Goal: Transaction & Acquisition: Purchase product/service

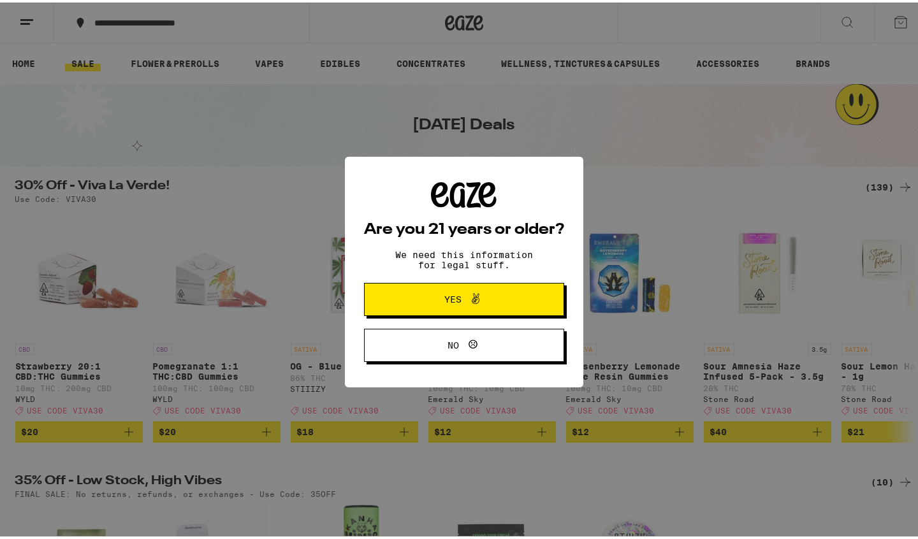
click at [430, 309] on button "Yes" at bounding box center [464, 296] width 200 height 33
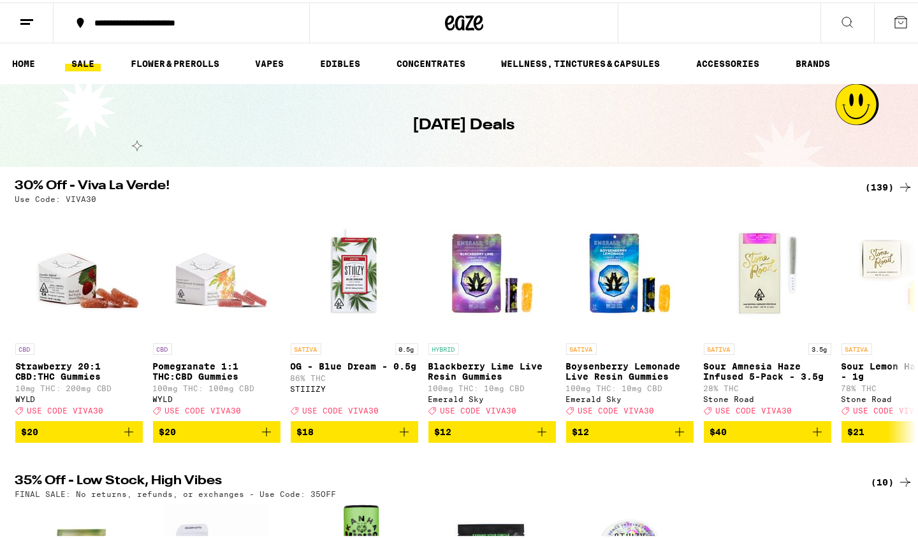
click at [893, 22] on icon at bounding box center [900, 19] width 15 height 15
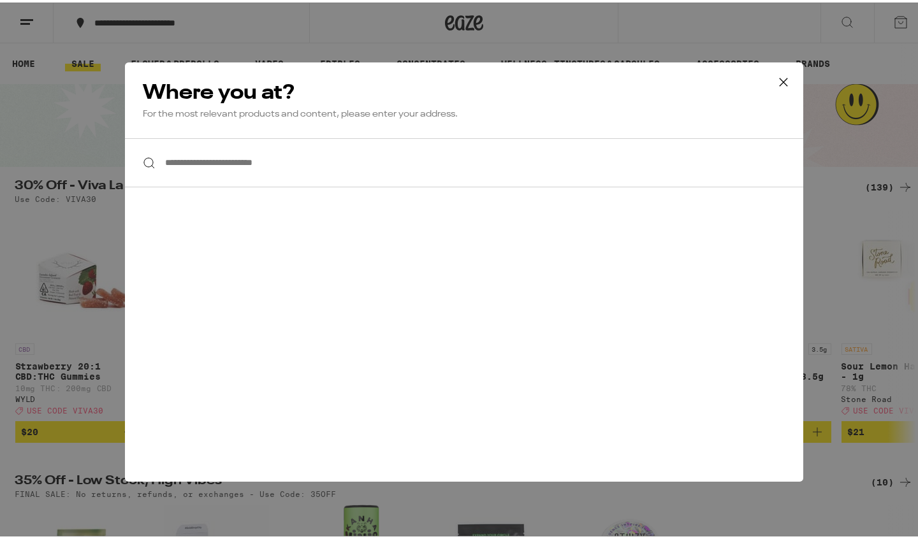
click at [776, 75] on icon at bounding box center [783, 79] width 19 height 19
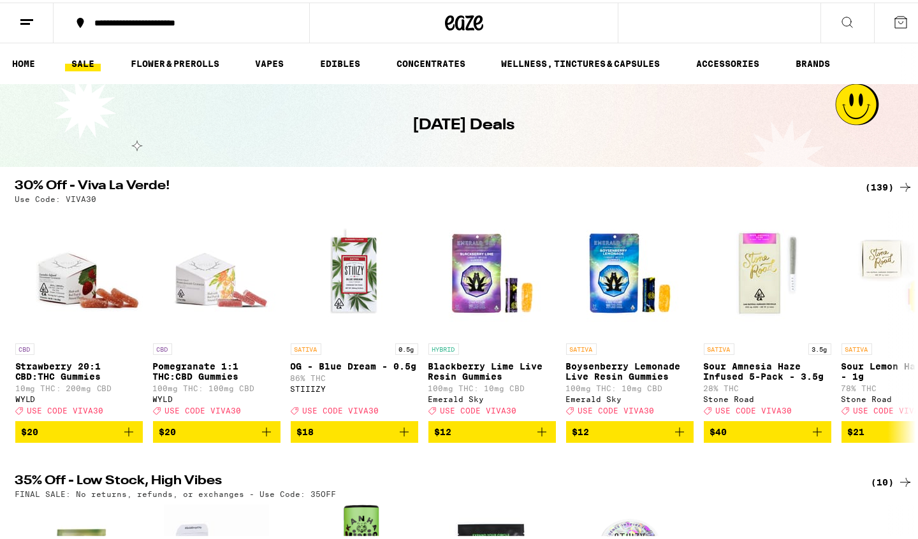
click at [17, 21] on button at bounding box center [27, 21] width 54 height 40
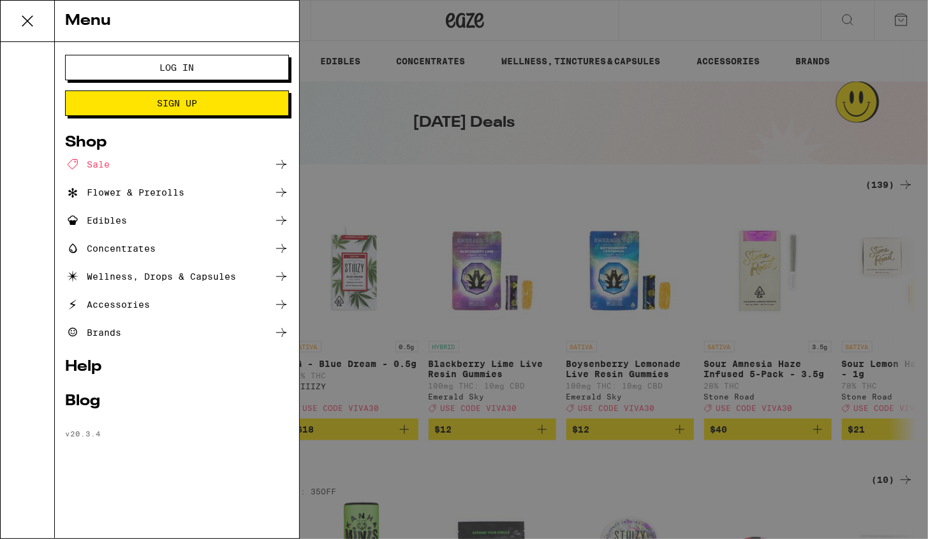
click at [148, 62] on button "Log In" at bounding box center [177, 67] width 224 height 25
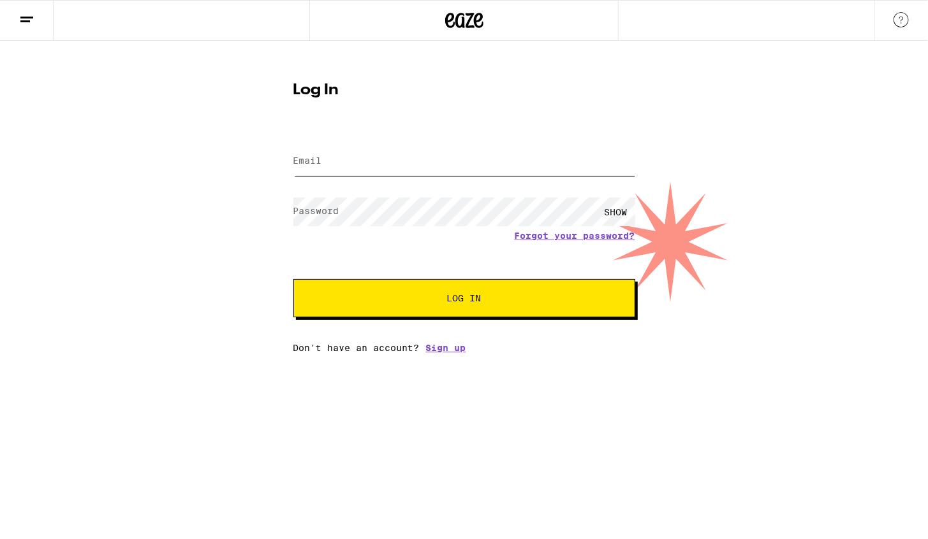
click at [352, 154] on input "Email" at bounding box center [464, 161] width 342 height 29
type input "[EMAIL_ADDRESS][DOMAIN_NAME]"
click at [321, 215] on label "Password" at bounding box center [316, 211] width 46 height 10
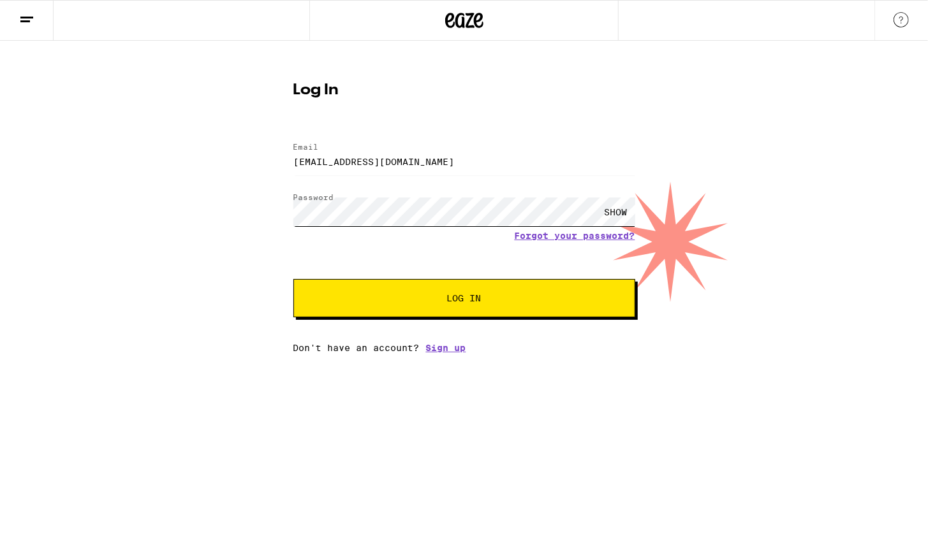
click at [293, 279] on button "Log In" at bounding box center [464, 298] width 342 height 38
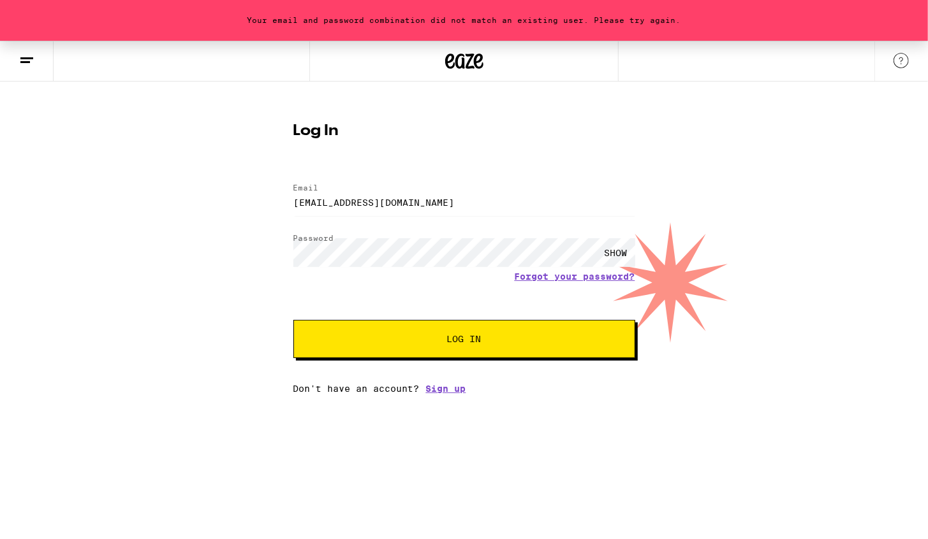
click at [442, 341] on span "Log In" at bounding box center [464, 339] width 238 height 9
click at [124, 205] on div "Your email and password combination did not match an existing user. Please try …" at bounding box center [464, 217] width 928 height 353
click at [293, 320] on button "Log In" at bounding box center [464, 339] width 342 height 38
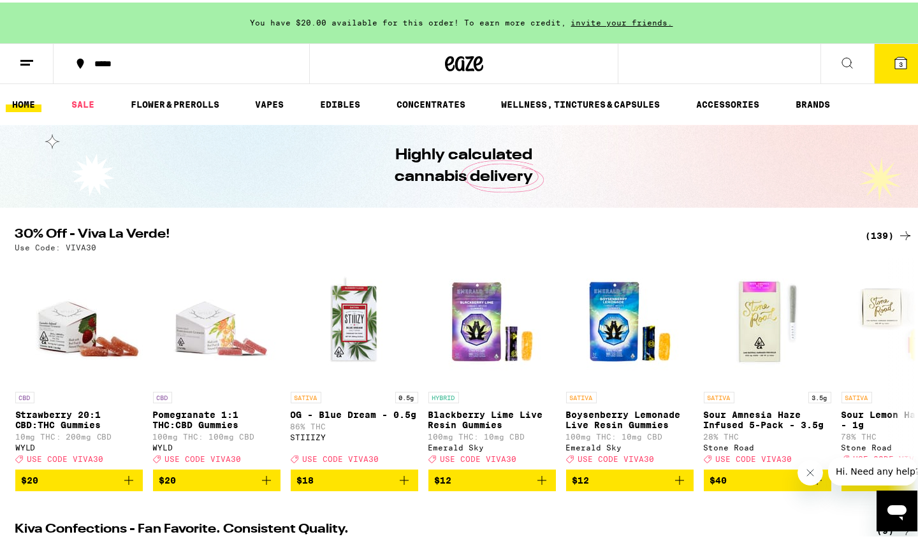
click at [895, 61] on icon at bounding box center [900, 60] width 11 height 11
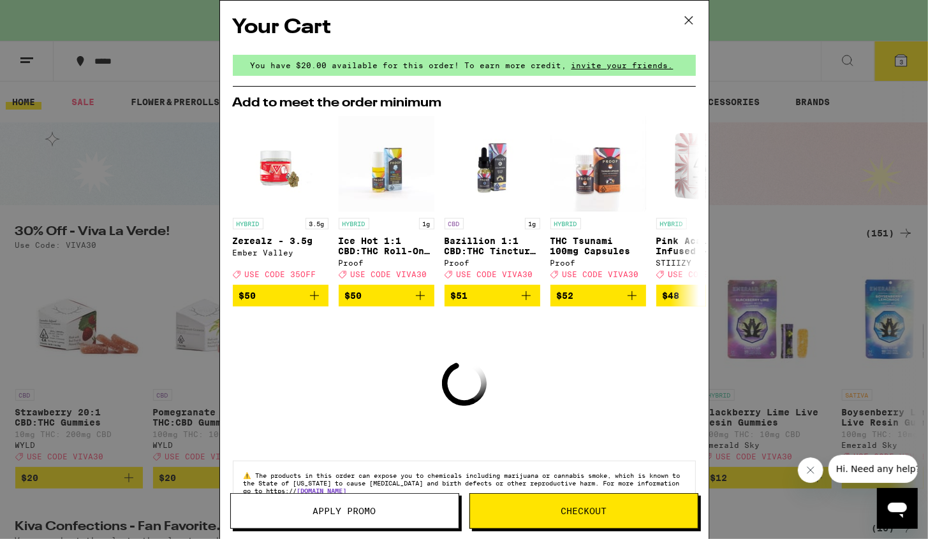
click at [692, 23] on icon at bounding box center [688, 20] width 19 height 19
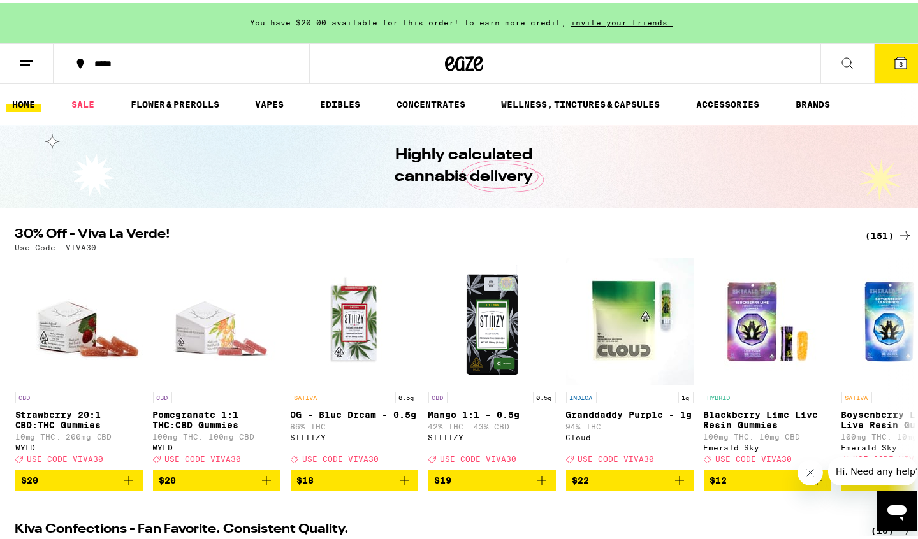
click at [895, 64] on icon at bounding box center [900, 60] width 11 height 11
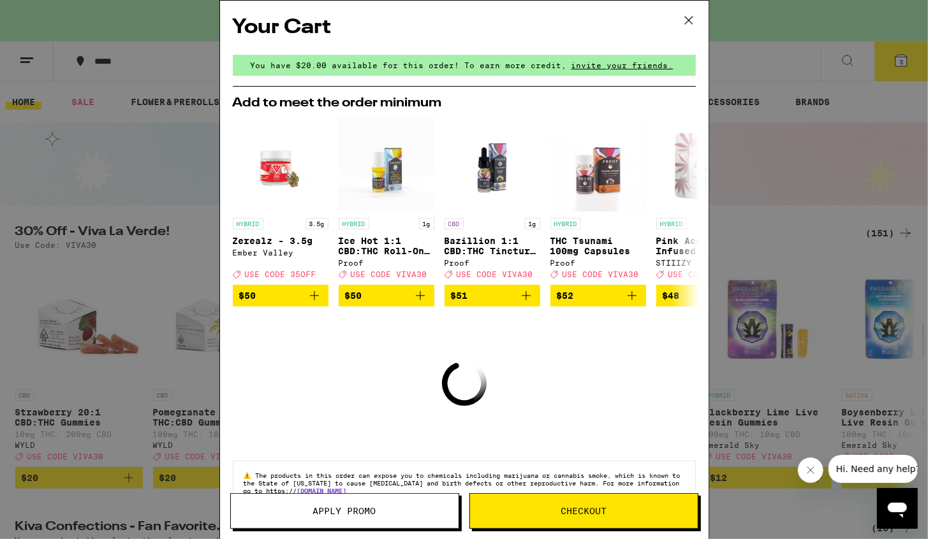
click at [687, 16] on icon at bounding box center [688, 20] width 19 height 19
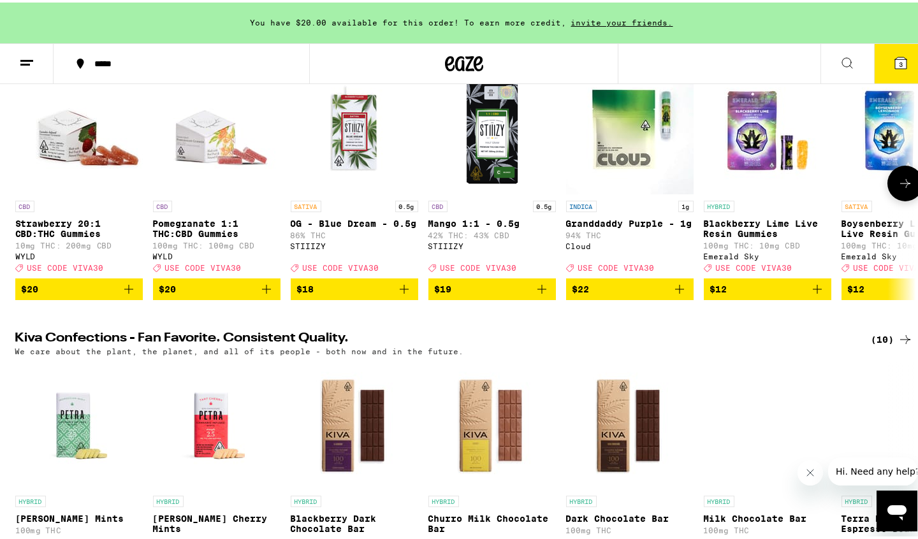
scroll to position [127, 0]
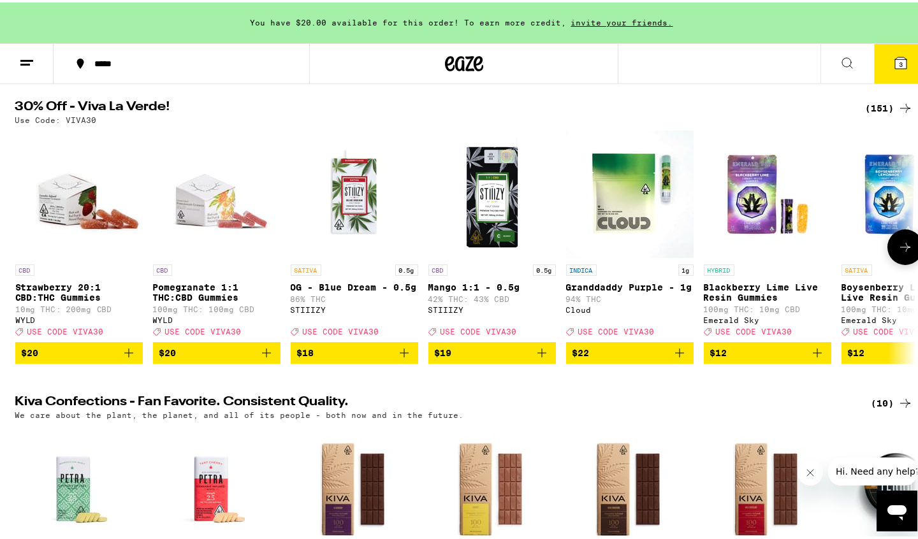
click at [898, 251] on icon at bounding box center [905, 244] width 15 height 15
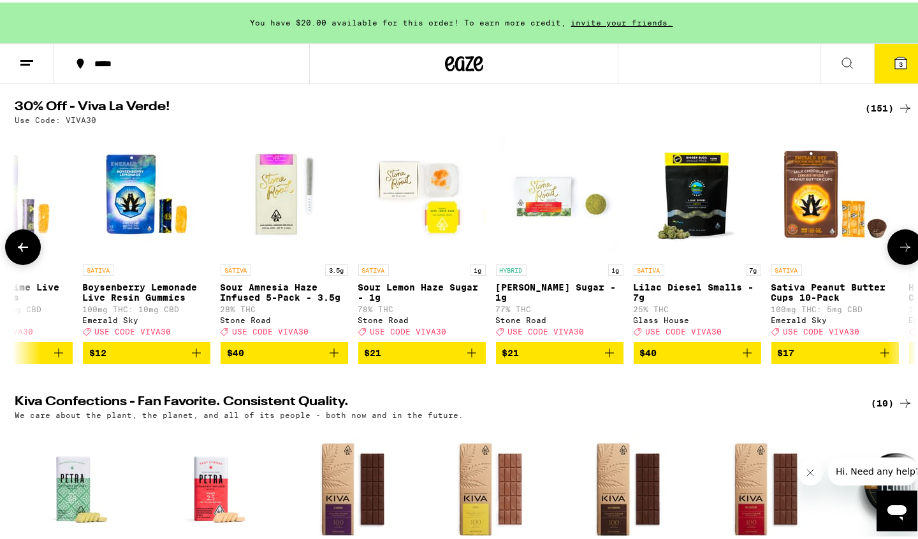
click at [898, 251] on icon at bounding box center [905, 244] width 15 height 15
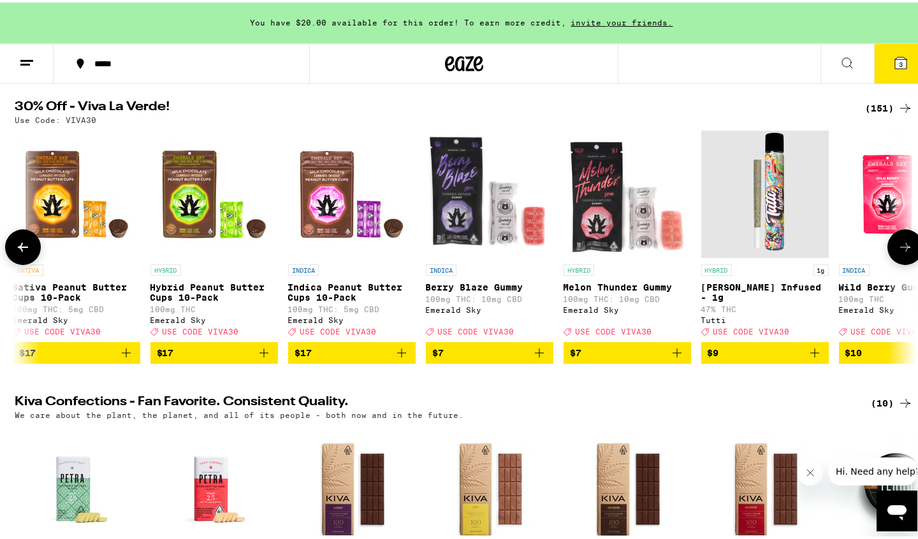
click at [898, 251] on icon at bounding box center [905, 244] width 15 height 15
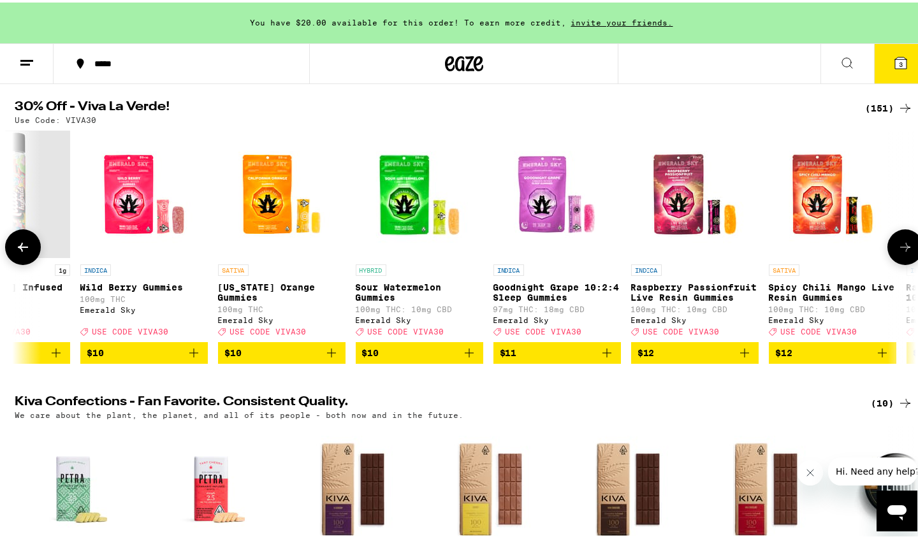
click at [898, 251] on icon at bounding box center [905, 244] width 15 height 15
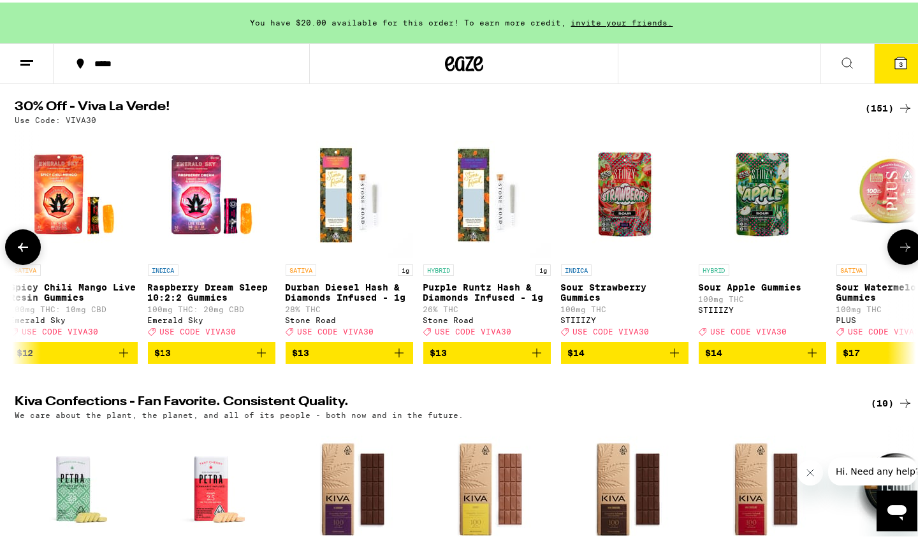
click at [898, 251] on icon at bounding box center [905, 244] width 15 height 15
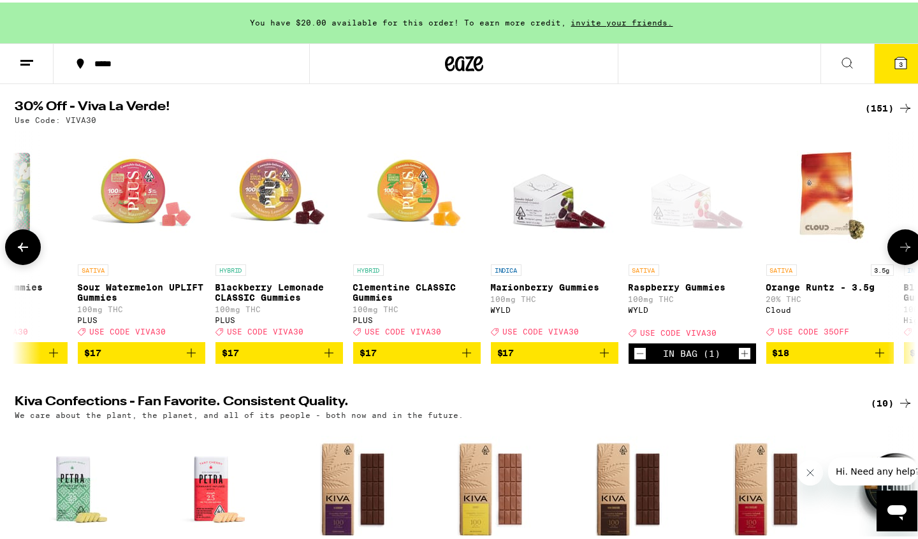
click at [898, 251] on icon at bounding box center [905, 244] width 15 height 15
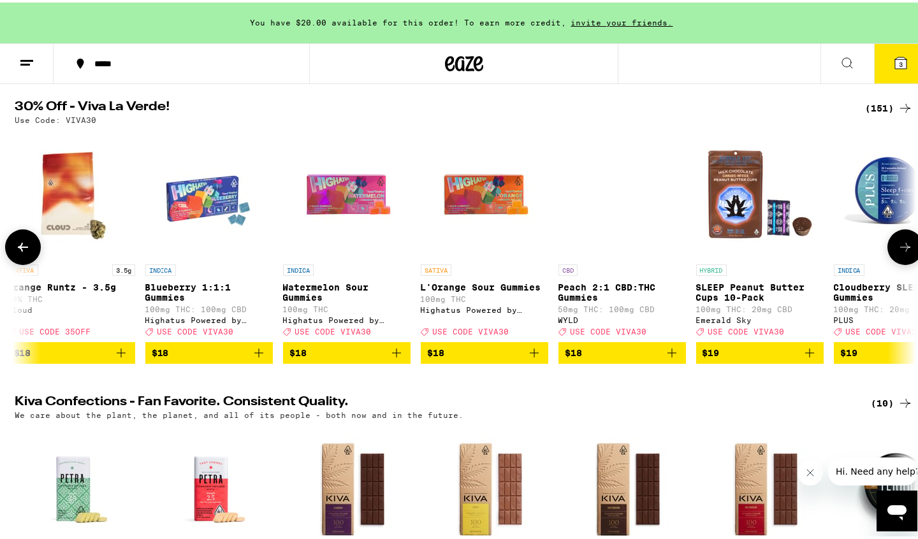
click at [898, 251] on icon at bounding box center [905, 244] width 15 height 15
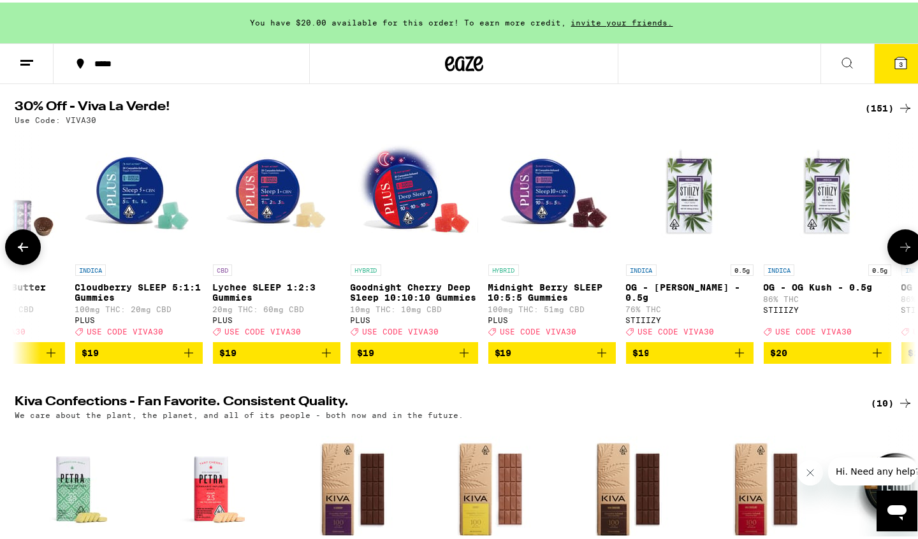
click at [898, 251] on icon at bounding box center [905, 244] width 15 height 15
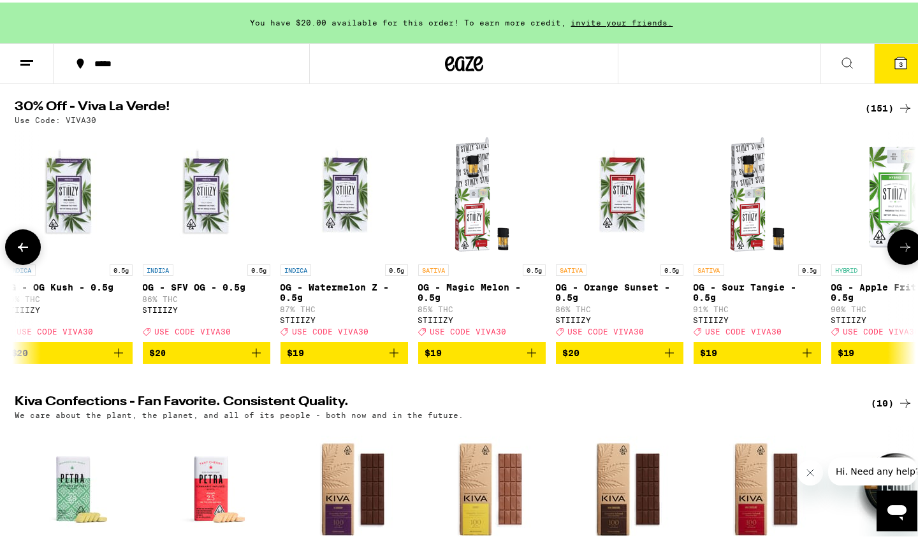
click at [898, 251] on icon at bounding box center [905, 244] width 15 height 15
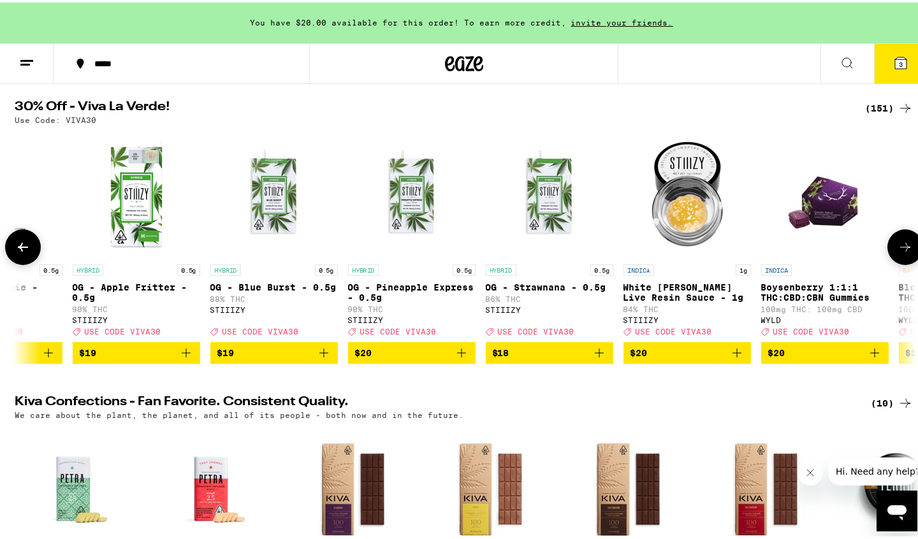
click at [898, 251] on icon at bounding box center [905, 244] width 15 height 15
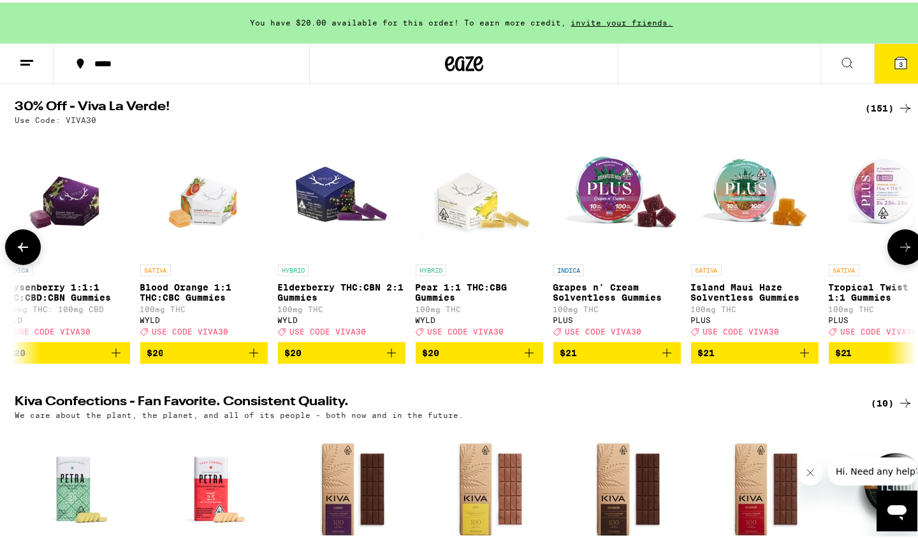
click at [898, 251] on icon at bounding box center [905, 244] width 15 height 15
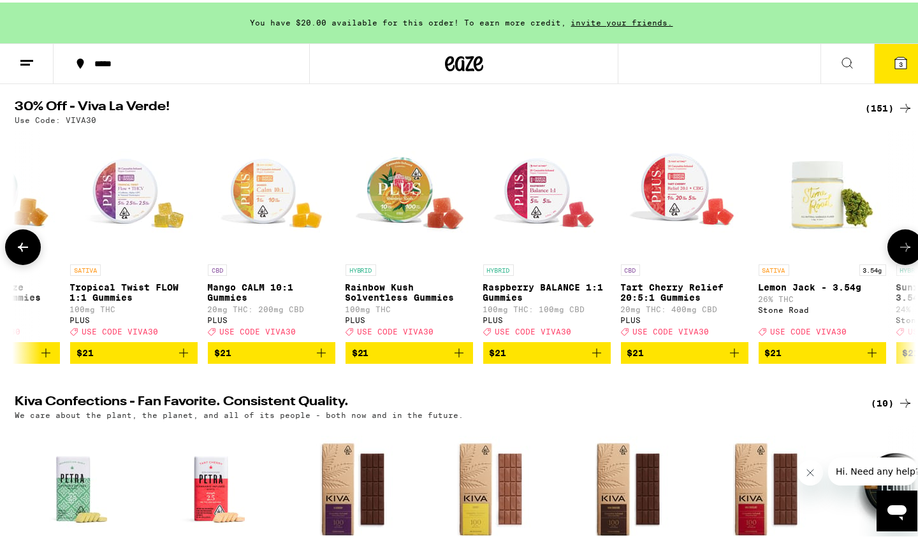
click at [898, 251] on icon at bounding box center [905, 244] width 15 height 15
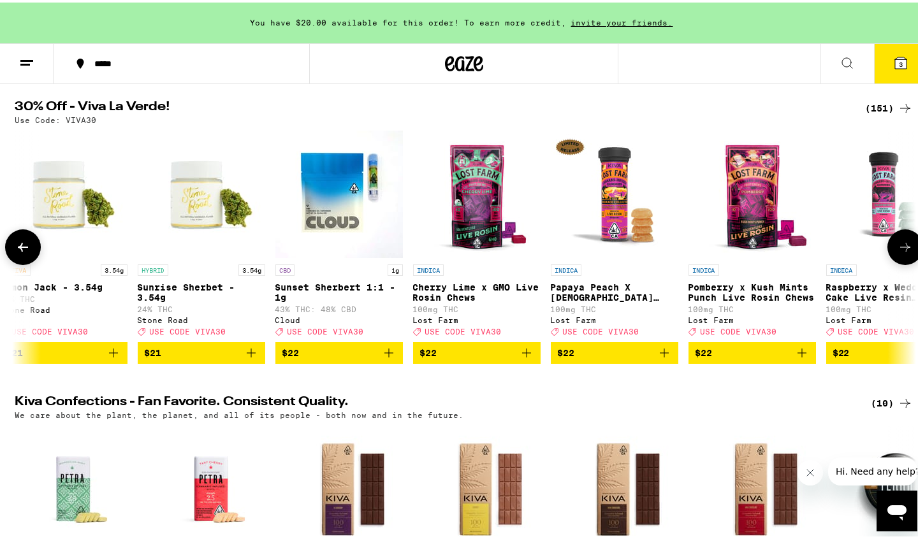
click at [898, 251] on icon at bounding box center [905, 244] width 15 height 15
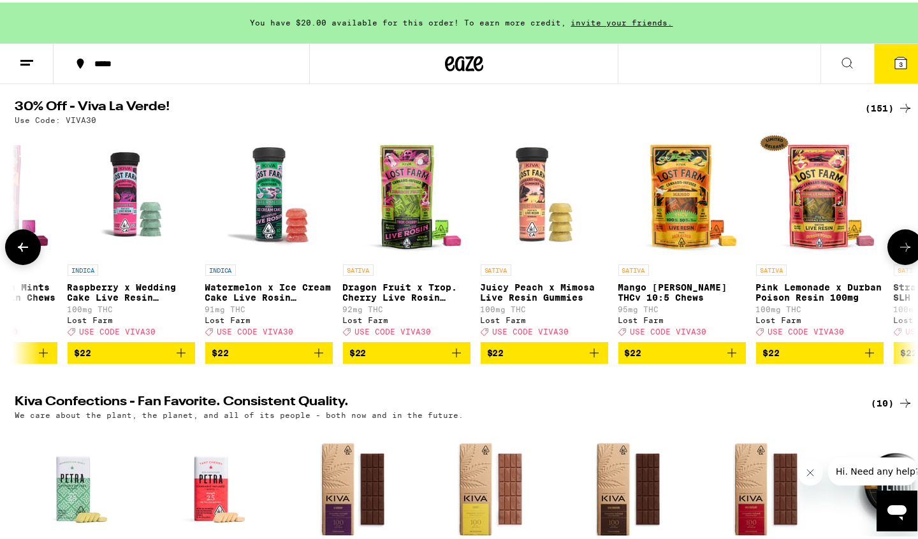
click at [898, 251] on icon at bounding box center [905, 244] width 15 height 15
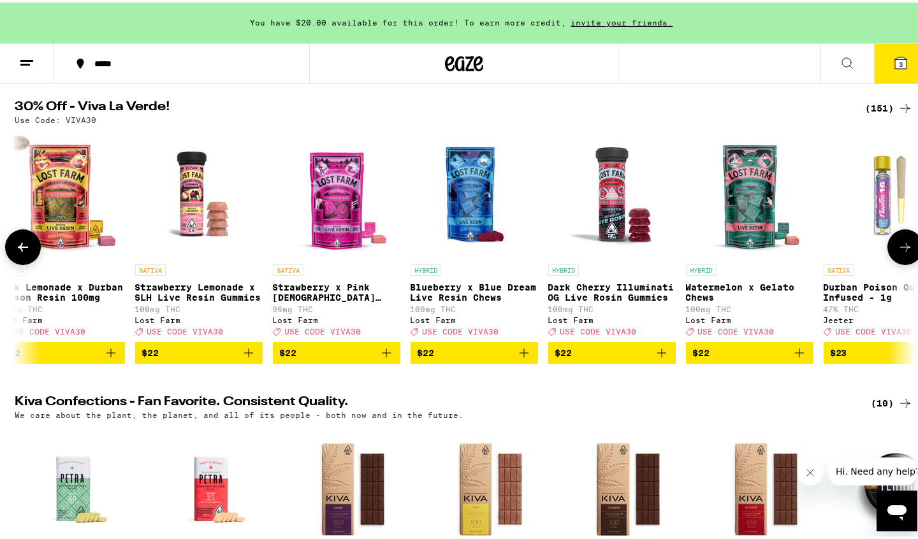
click at [898, 251] on icon at bounding box center [905, 244] width 15 height 15
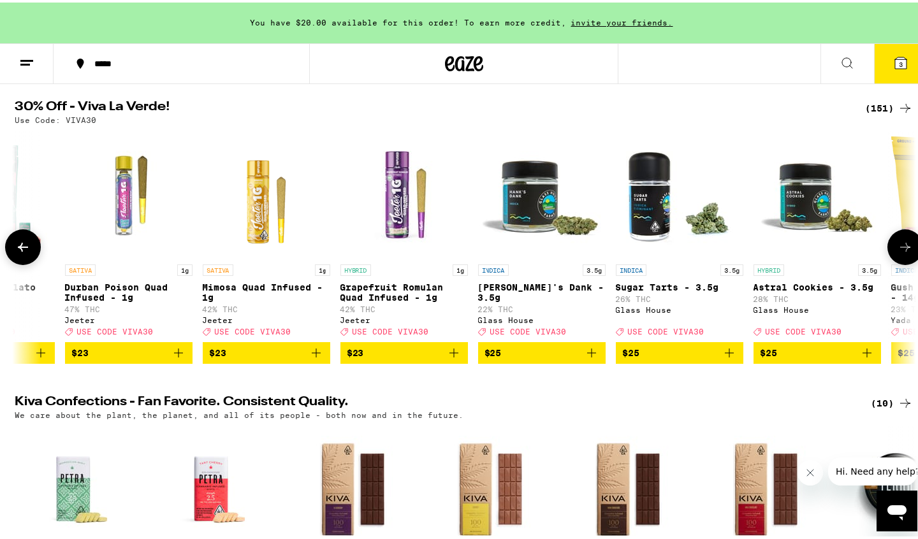
click at [898, 251] on icon at bounding box center [905, 244] width 15 height 15
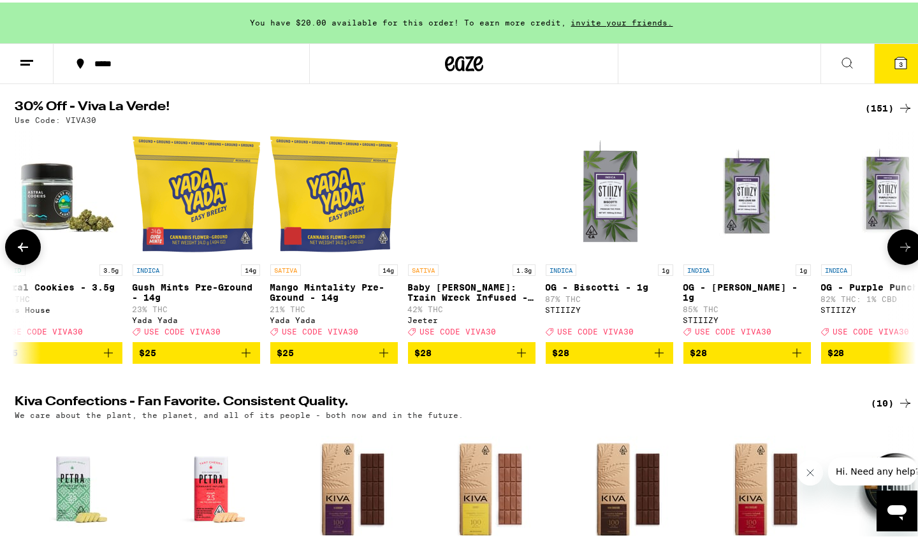
click at [898, 251] on icon at bounding box center [905, 244] width 15 height 15
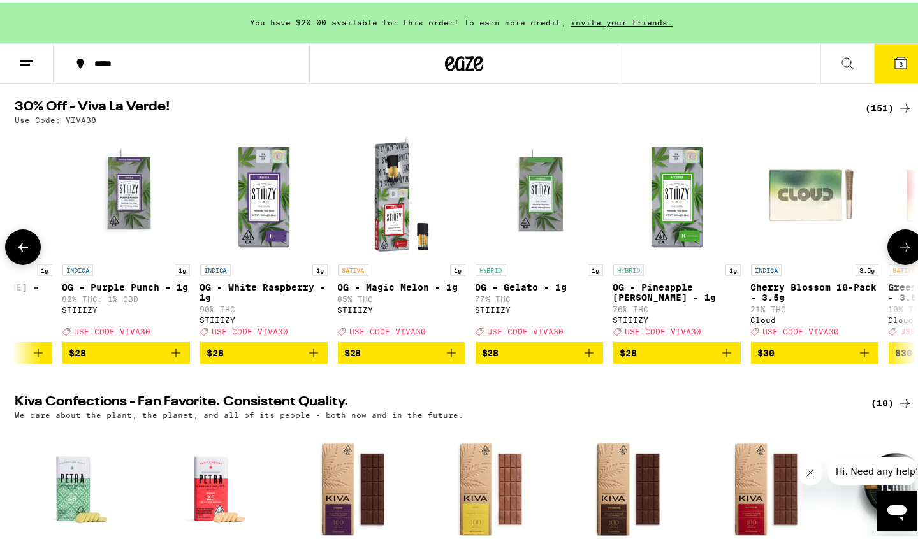
click at [898, 251] on icon at bounding box center [905, 244] width 15 height 15
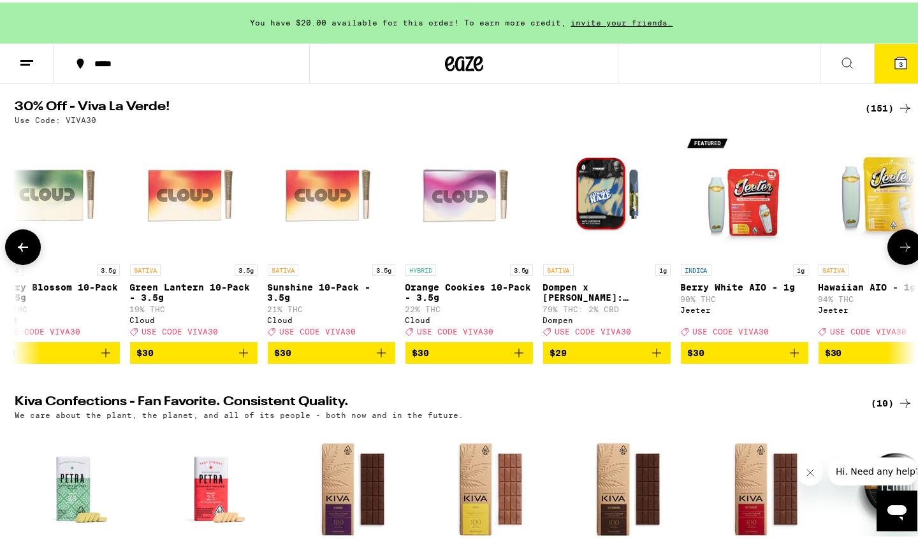
click at [898, 251] on icon at bounding box center [905, 244] width 15 height 15
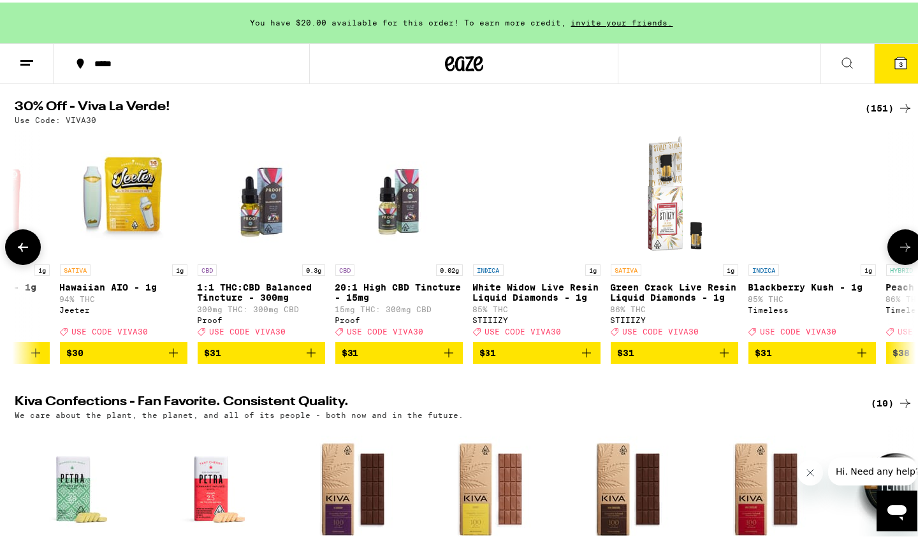
click at [898, 251] on icon at bounding box center [905, 244] width 15 height 15
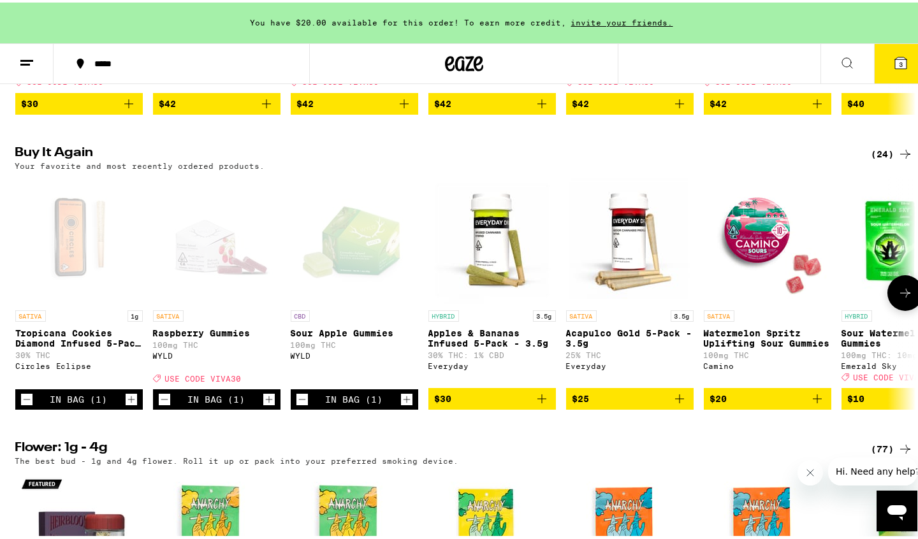
scroll to position [1020, 0]
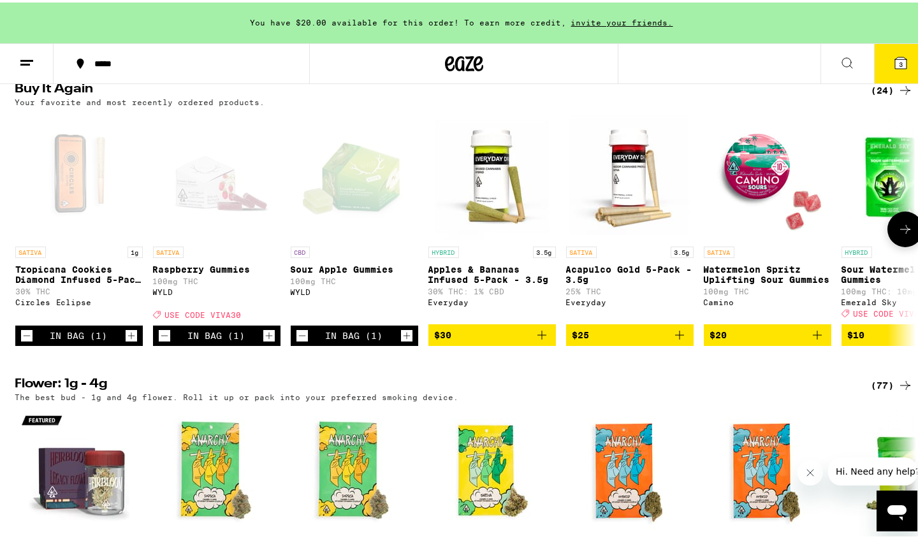
click at [21, 341] on icon "Decrement" at bounding box center [26, 333] width 11 height 15
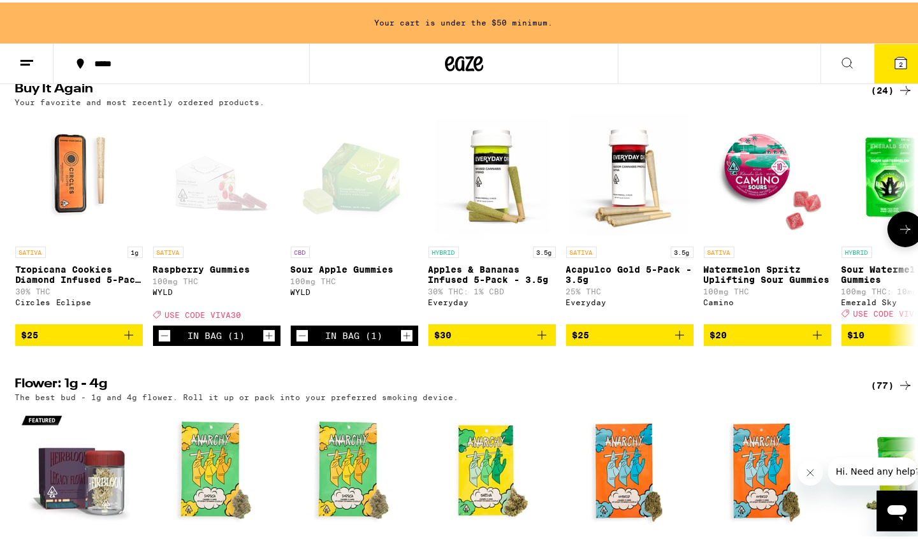
click at [159, 341] on icon "Decrement" at bounding box center [164, 333] width 11 height 15
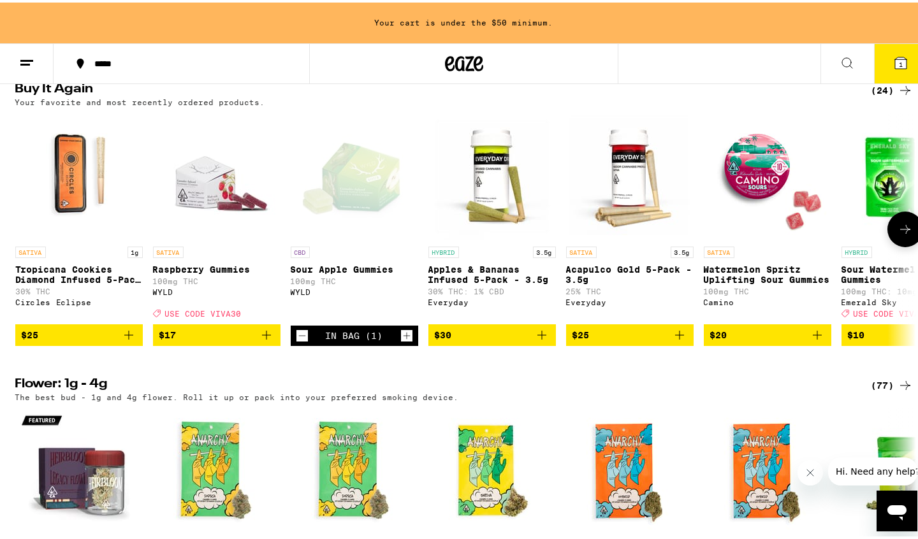
click at [299, 341] on icon "Decrement" at bounding box center [301, 333] width 11 height 15
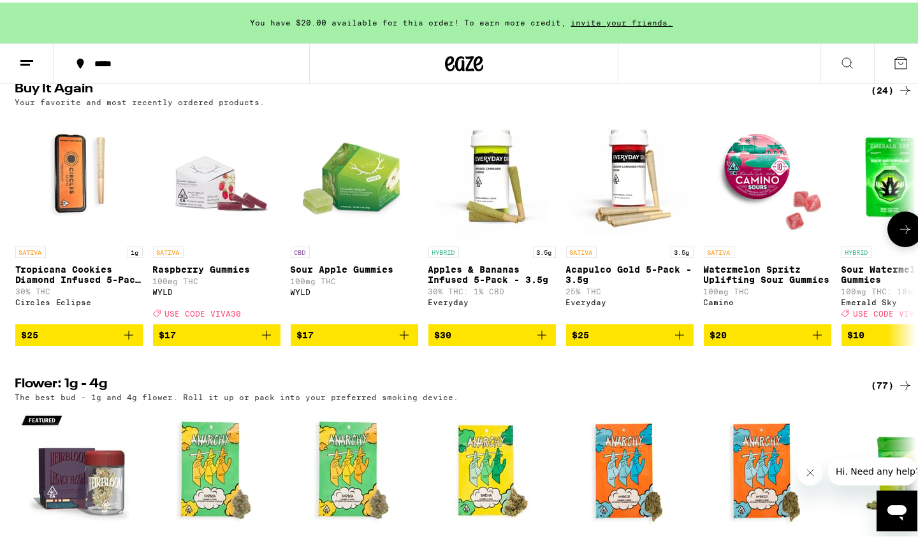
click at [262, 337] on icon "Add to bag" at bounding box center [266, 332] width 9 height 9
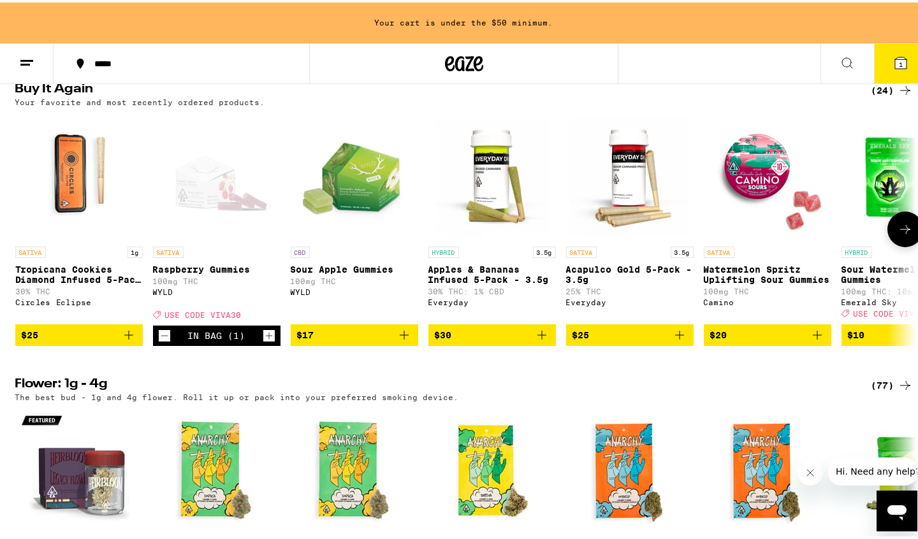
click at [400, 340] on icon "Add to bag" at bounding box center [404, 332] width 15 height 15
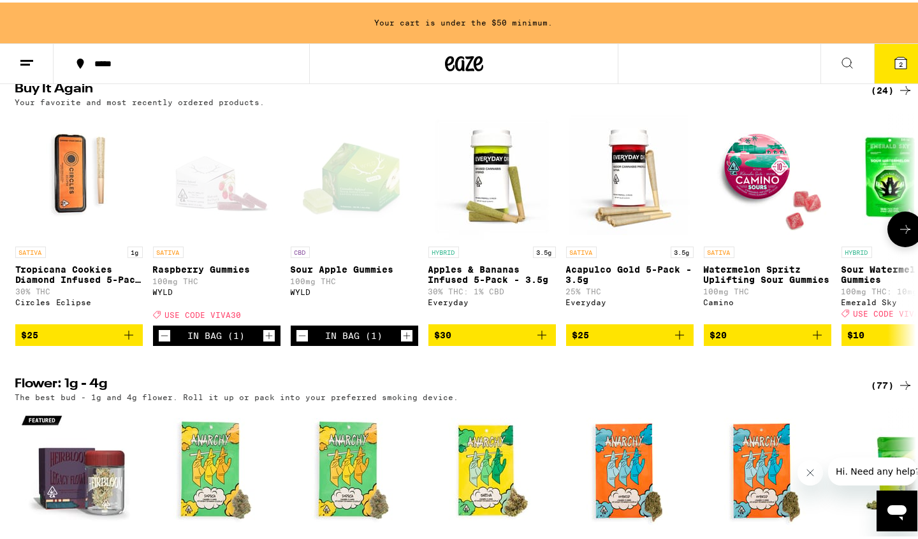
click at [900, 235] on icon at bounding box center [905, 226] width 15 height 15
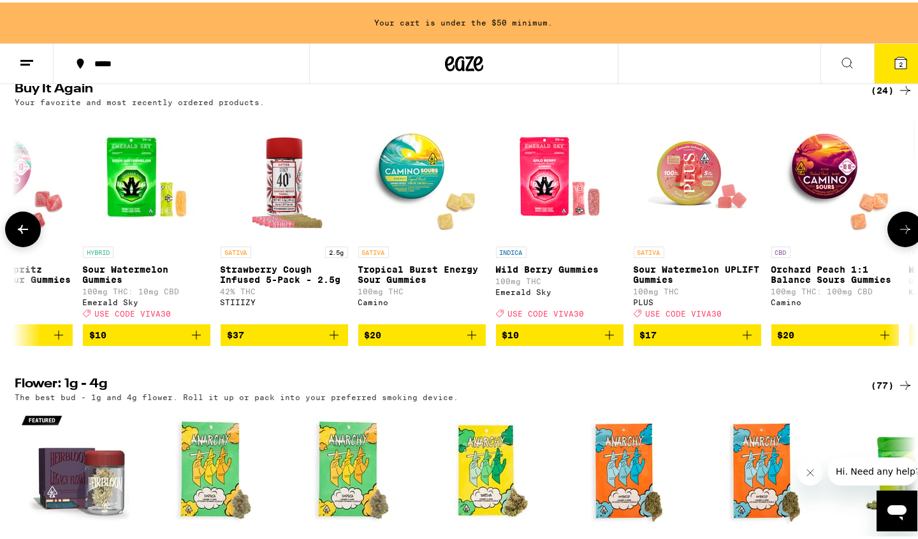
click at [900, 235] on icon at bounding box center [905, 226] width 15 height 15
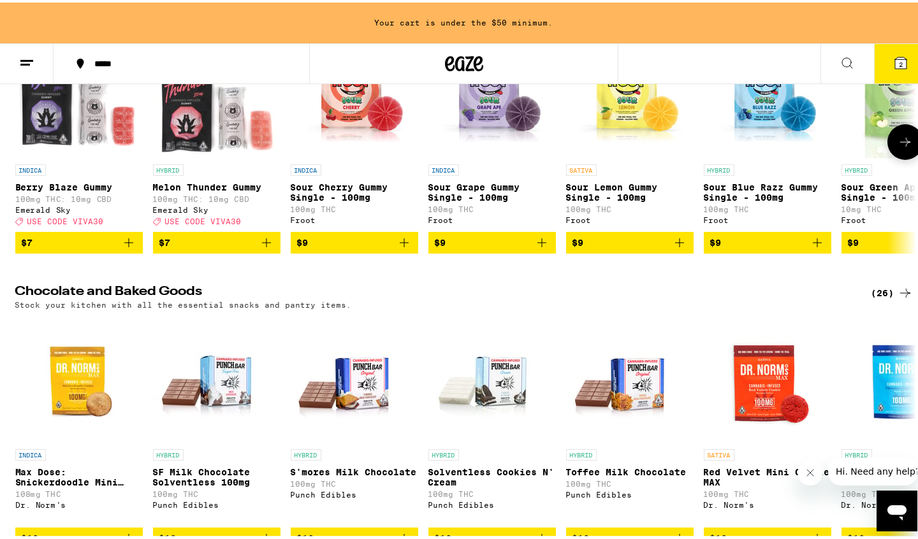
scroll to position [3761, 0]
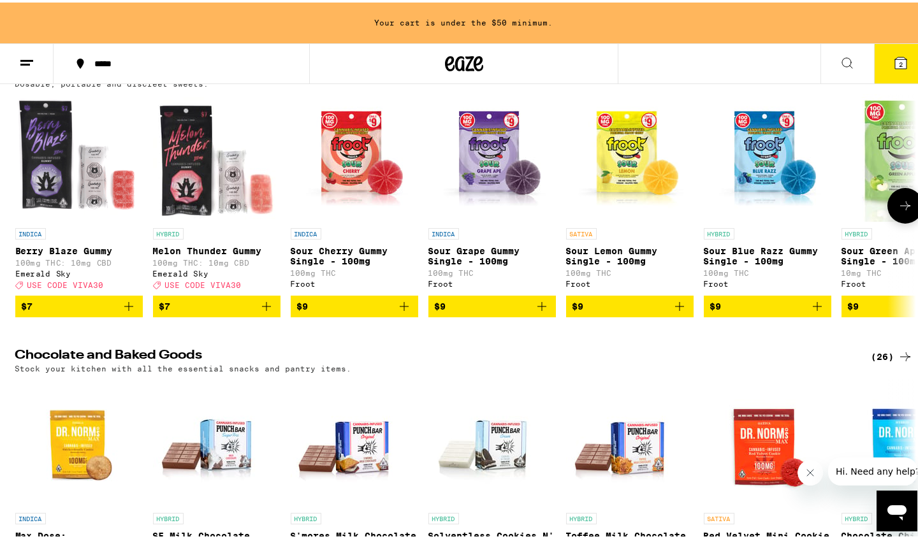
click at [901, 211] on icon at bounding box center [905, 203] width 15 height 15
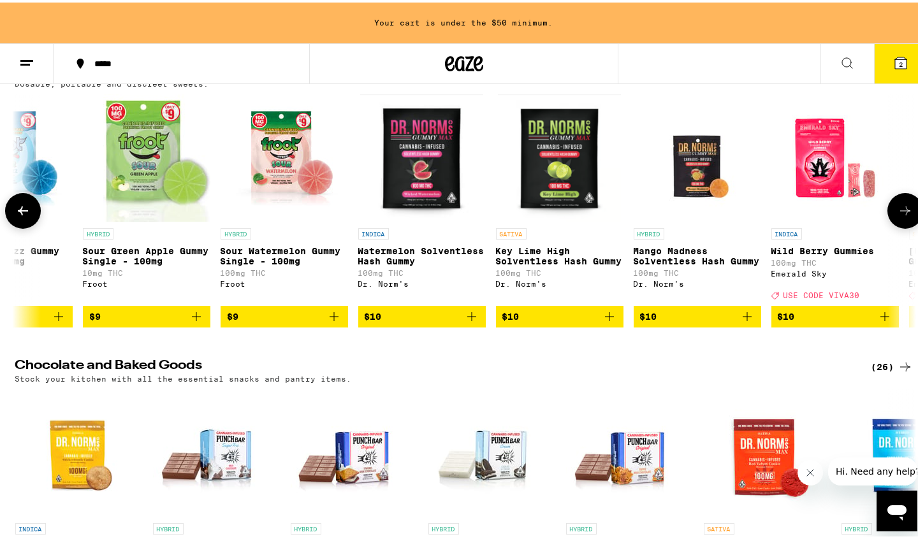
click at [901, 226] on button at bounding box center [905, 209] width 36 height 36
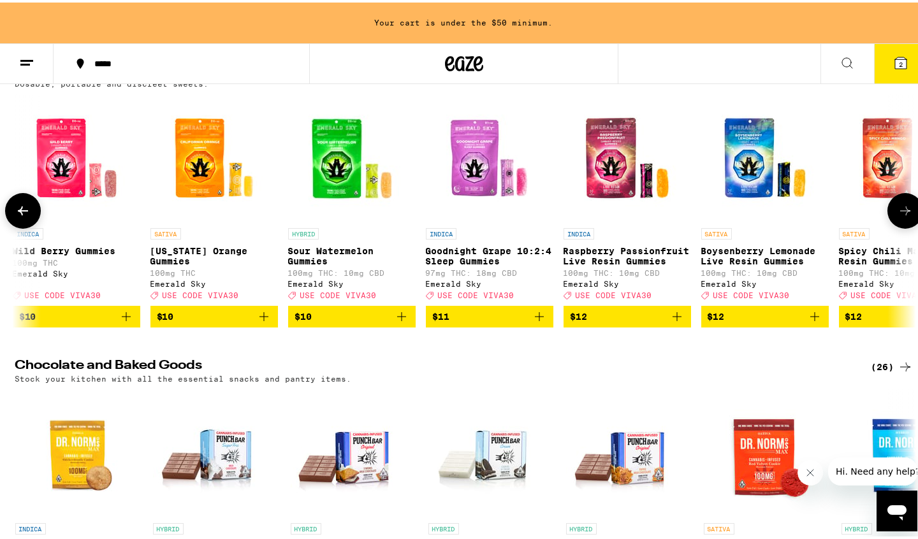
click at [901, 226] on button at bounding box center [905, 209] width 36 height 36
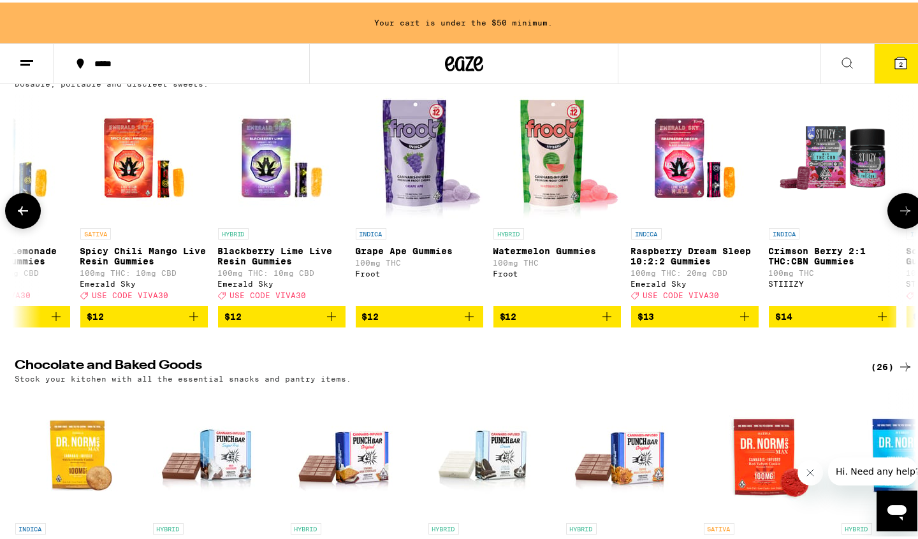
click at [901, 226] on button at bounding box center [905, 209] width 36 height 36
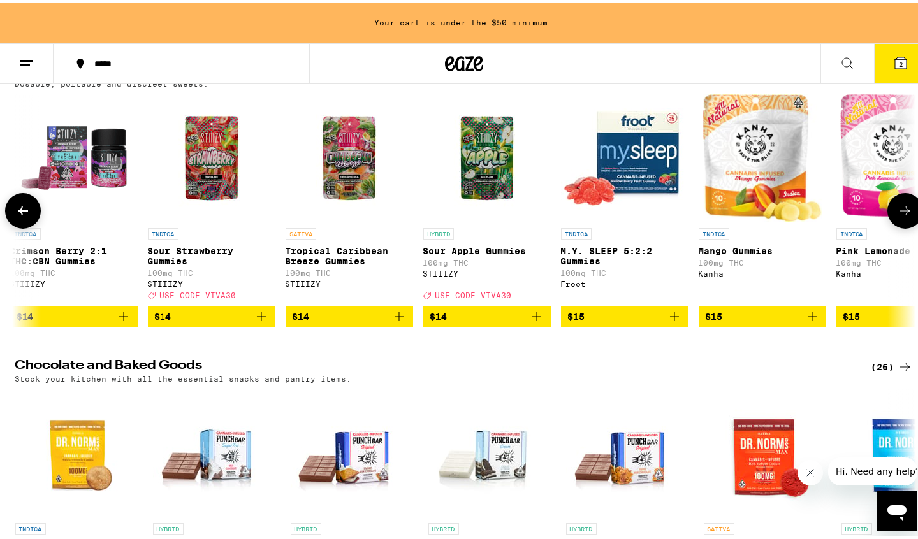
click at [901, 226] on button at bounding box center [905, 209] width 36 height 36
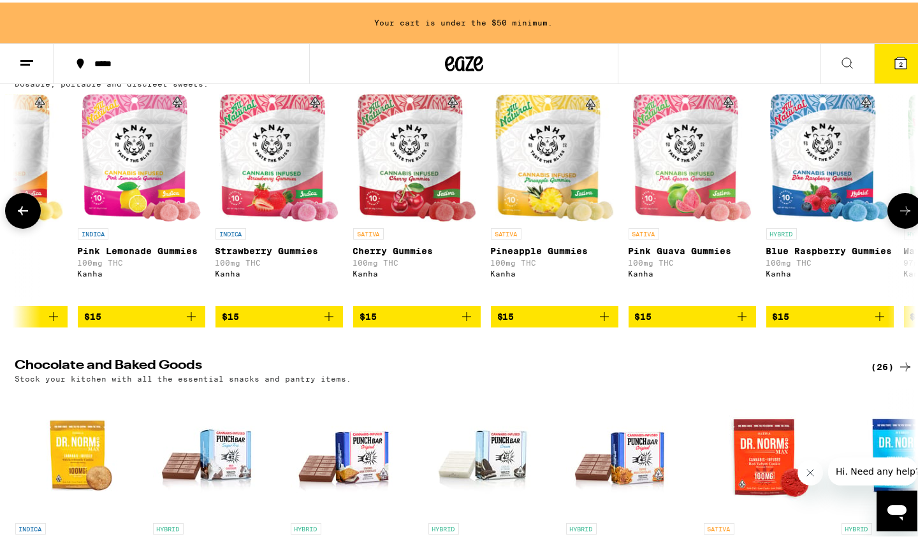
click at [25, 226] on button at bounding box center [23, 209] width 36 height 36
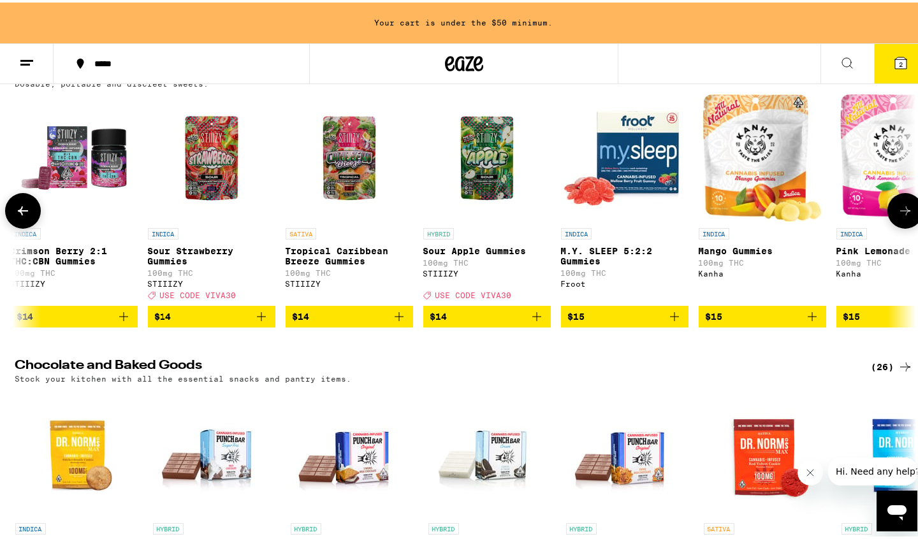
click at [900, 216] on icon at bounding box center [905, 208] width 15 height 15
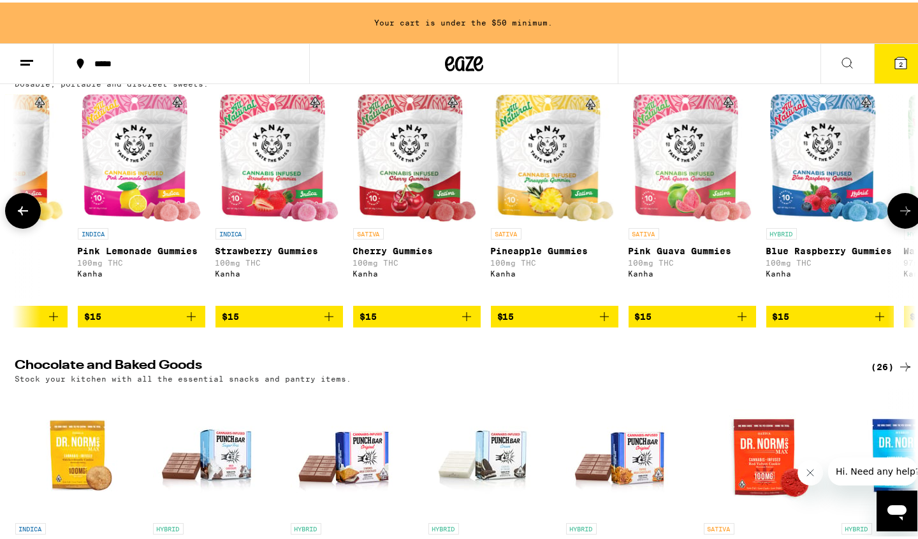
click at [900, 216] on icon at bounding box center [905, 208] width 15 height 15
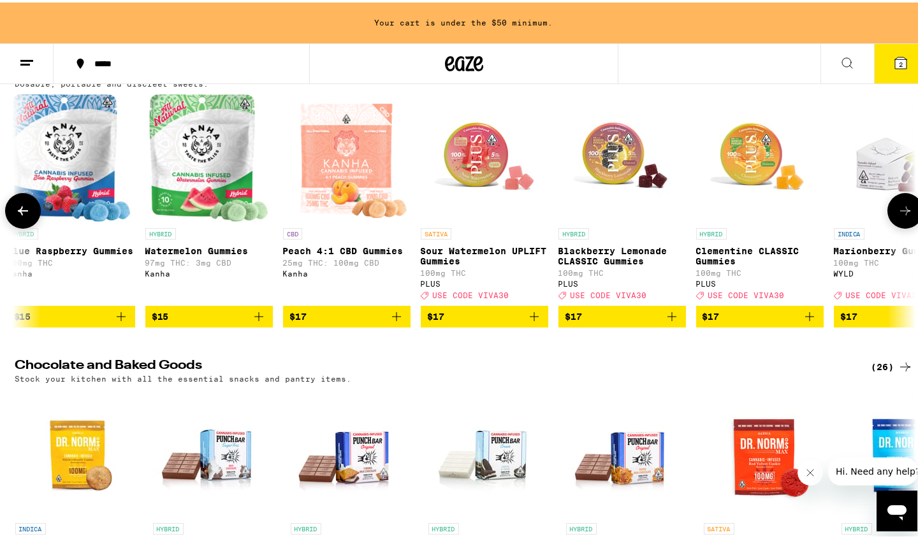
click at [900, 216] on icon at bounding box center [905, 208] width 15 height 15
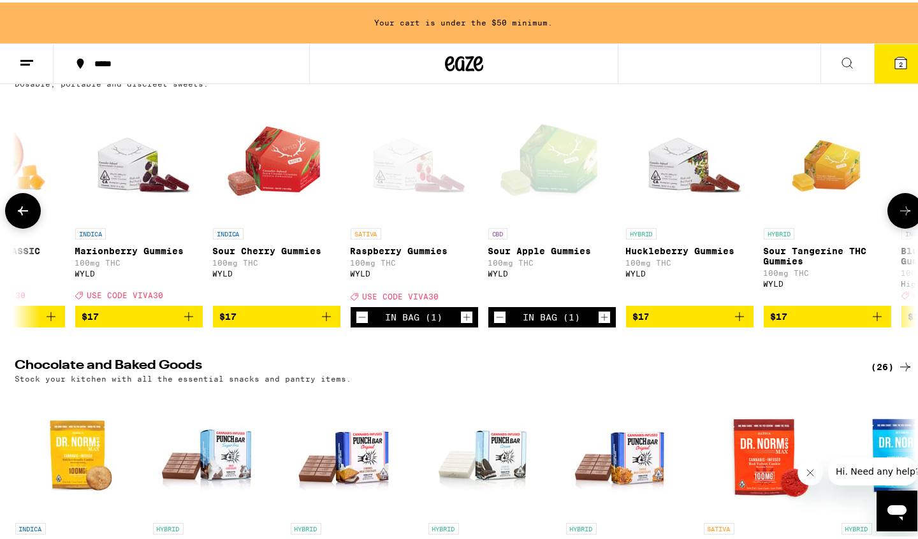
click at [900, 216] on icon at bounding box center [905, 208] width 15 height 15
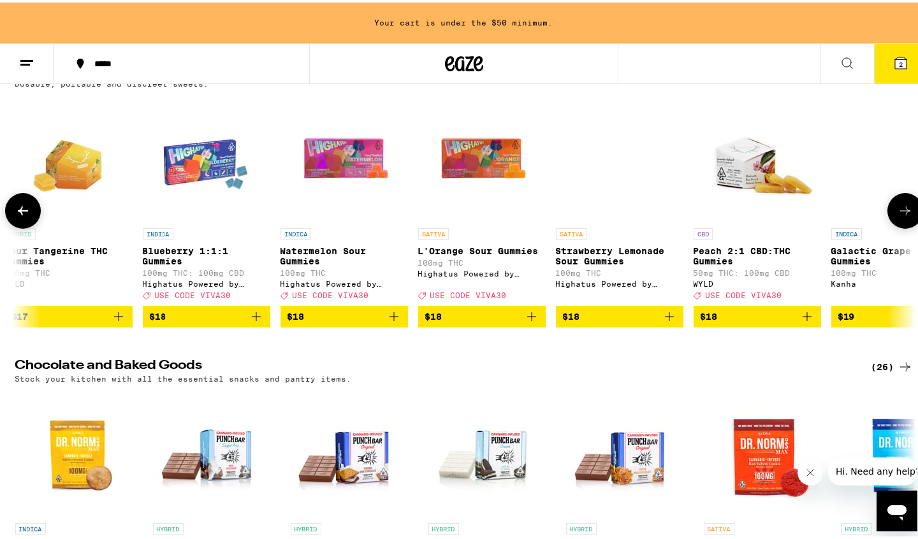
click at [900, 216] on icon at bounding box center [905, 208] width 15 height 15
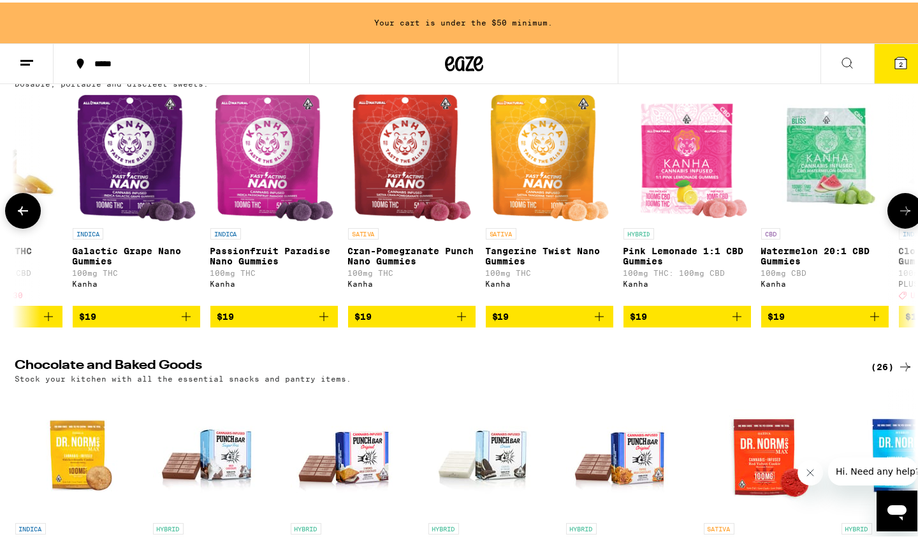
click at [900, 216] on icon at bounding box center [905, 208] width 15 height 15
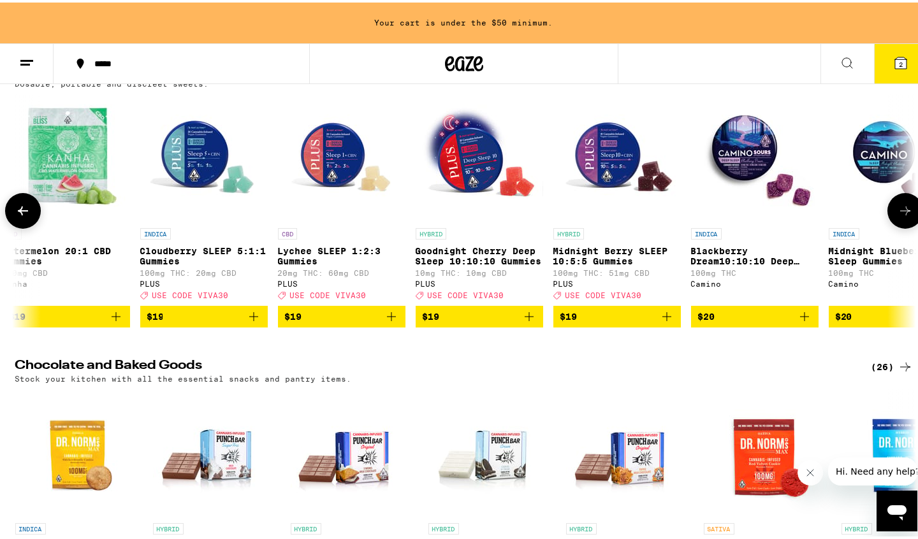
click at [900, 216] on icon at bounding box center [905, 208] width 15 height 15
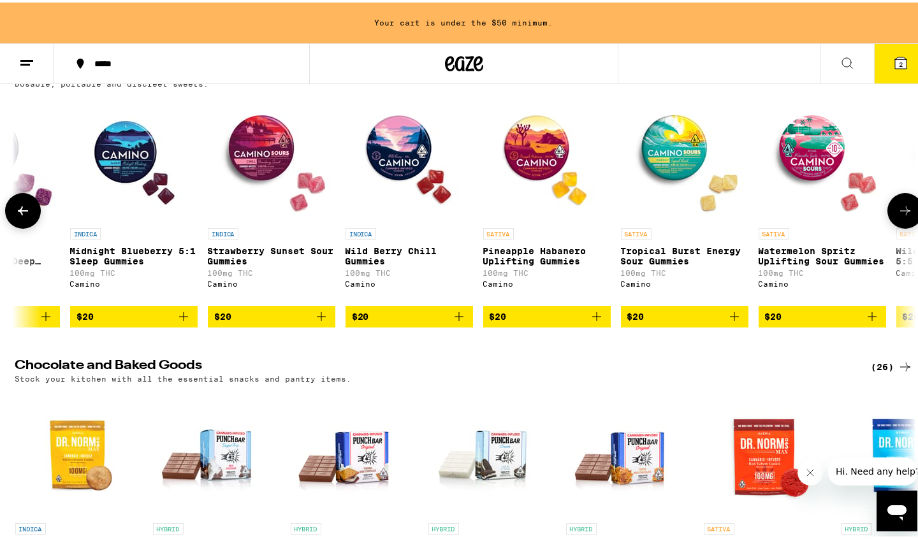
click at [900, 216] on icon at bounding box center [905, 208] width 15 height 15
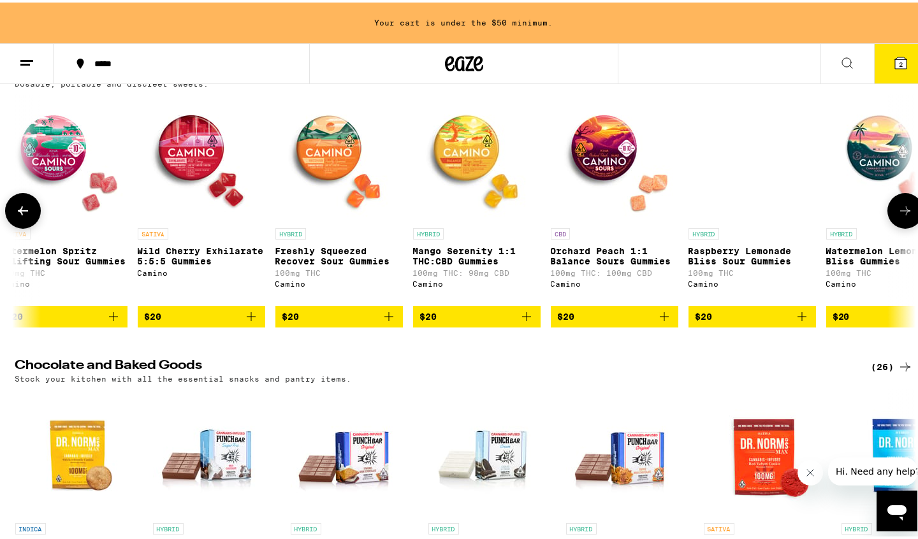
click at [900, 216] on icon at bounding box center [905, 208] width 15 height 15
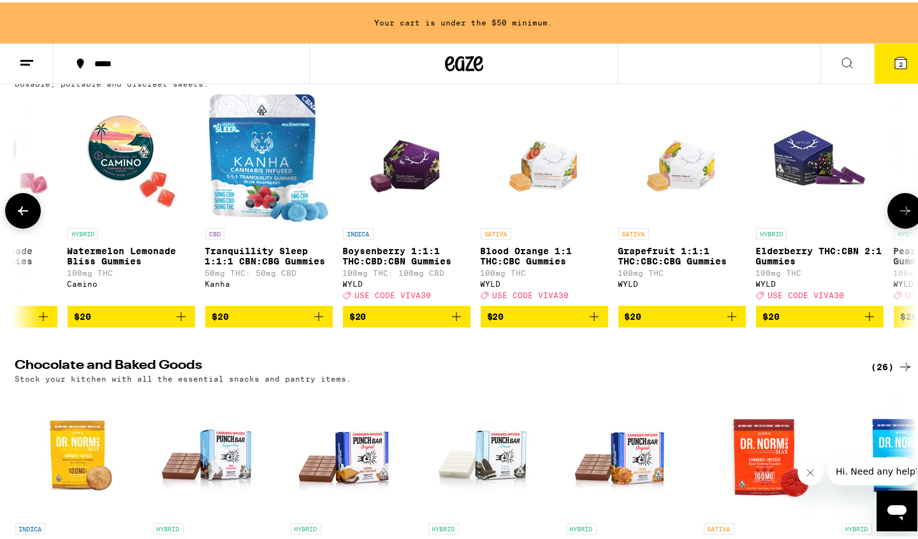
click at [900, 216] on icon at bounding box center [905, 208] width 15 height 15
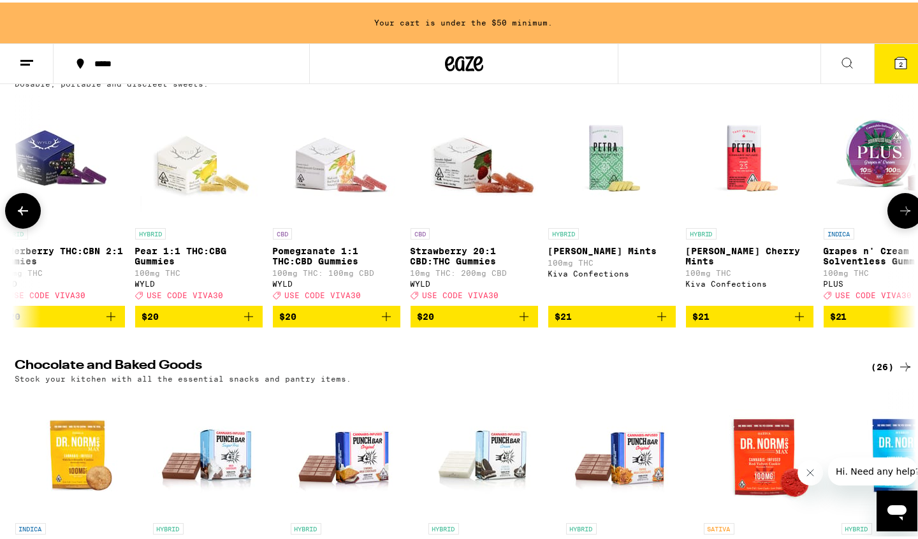
click at [15, 216] on icon at bounding box center [22, 208] width 15 height 15
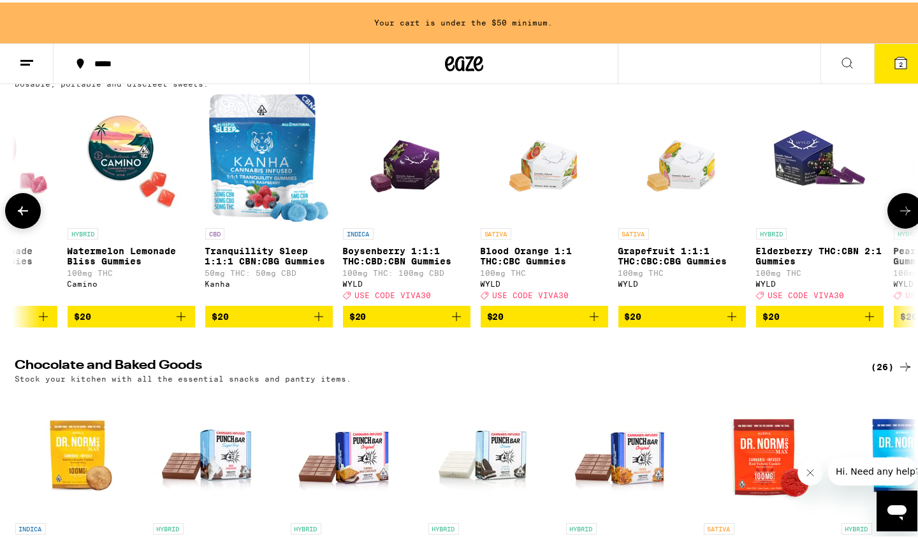
click at [898, 216] on icon at bounding box center [905, 208] width 15 height 15
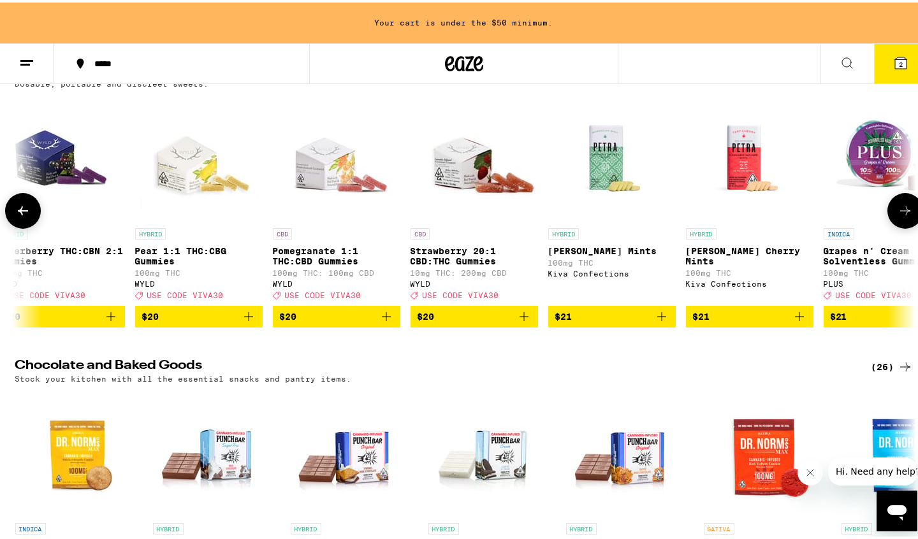
click at [898, 216] on icon at bounding box center [905, 208] width 15 height 15
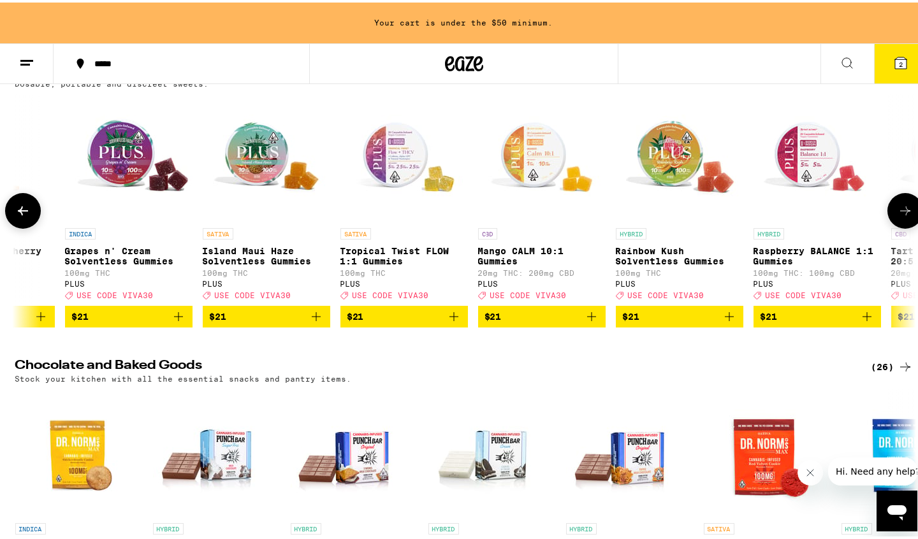
click at [898, 216] on icon at bounding box center [905, 208] width 15 height 15
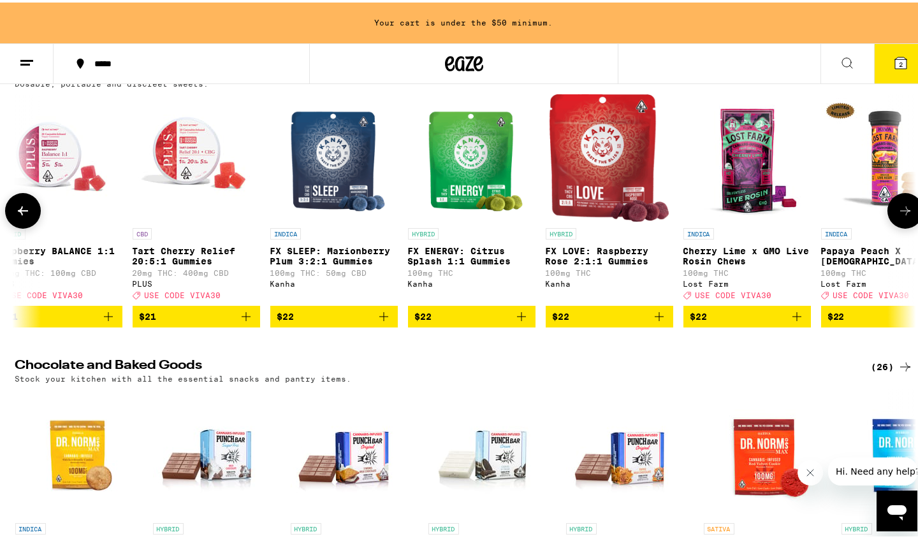
click at [898, 216] on icon at bounding box center [905, 208] width 15 height 15
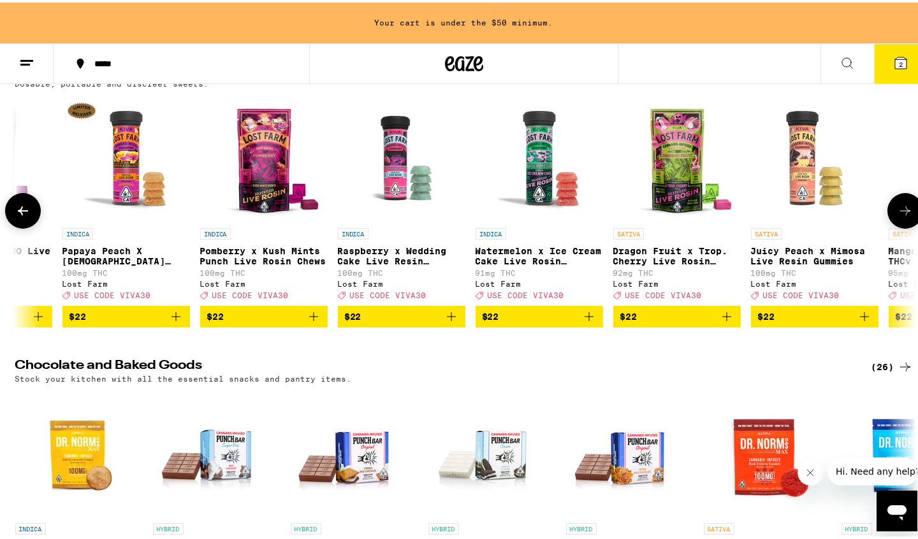
click at [898, 216] on icon at bounding box center [905, 208] width 15 height 15
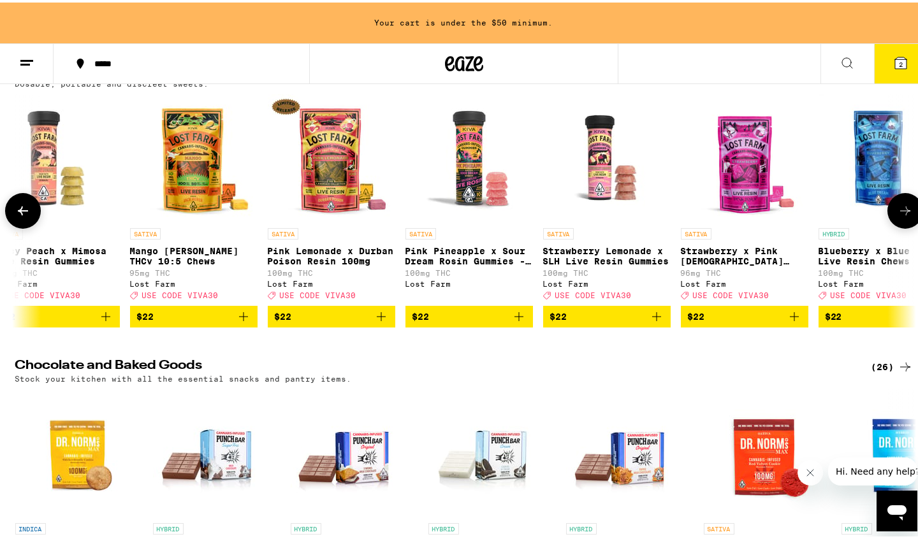
click at [898, 216] on icon at bounding box center [905, 208] width 15 height 15
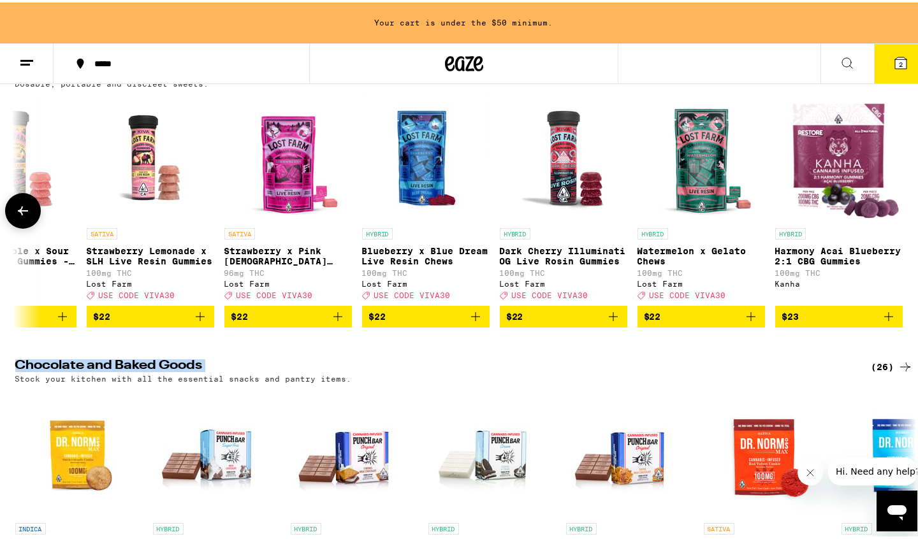
click at [896, 226] on div at bounding box center [905, 209] width 36 height 36
click at [16, 216] on icon at bounding box center [22, 208] width 15 height 15
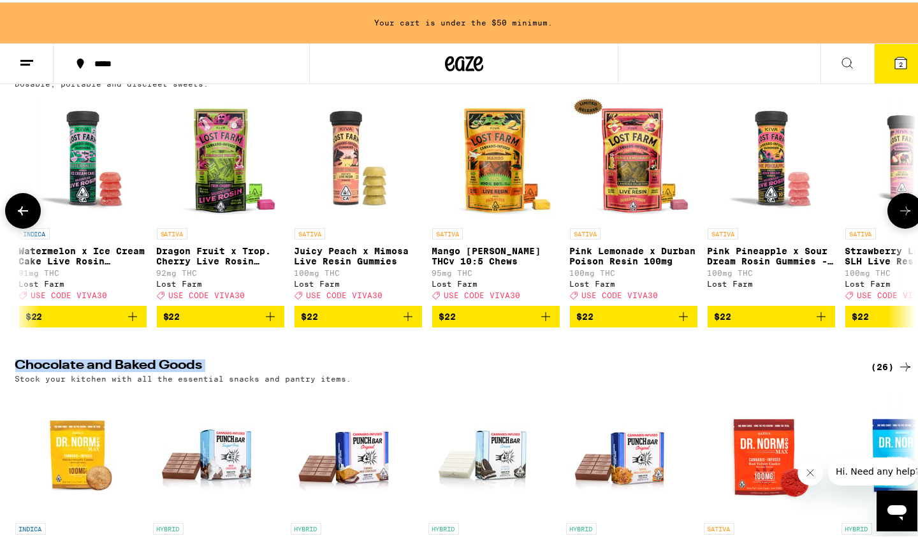
click at [16, 216] on icon at bounding box center [22, 208] width 15 height 15
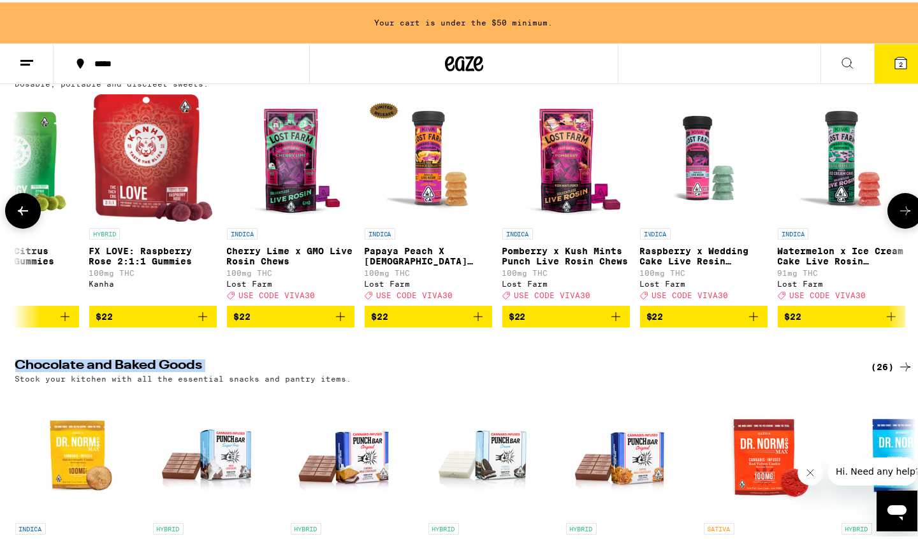
click at [16, 216] on icon at bounding box center [22, 208] width 15 height 15
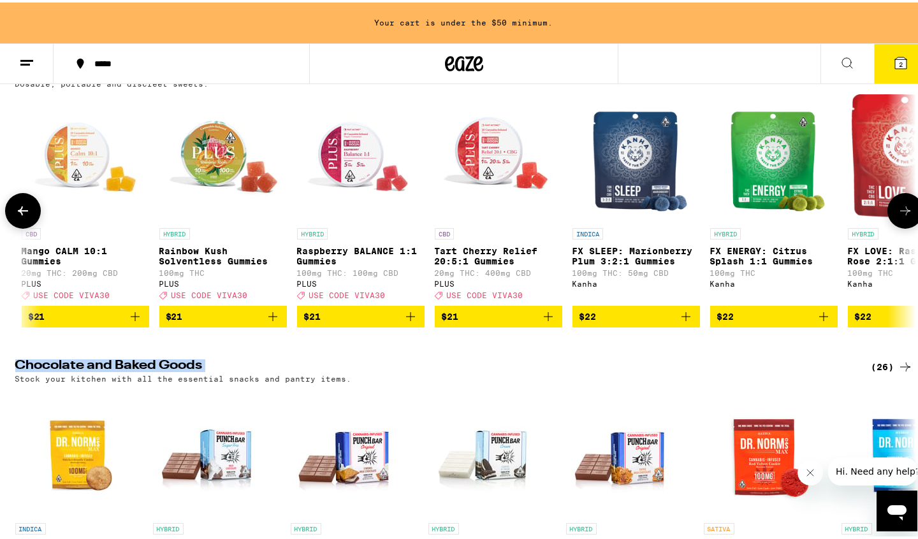
click at [16, 216] on icon at bounding box center [22, 208] width 15 height 15
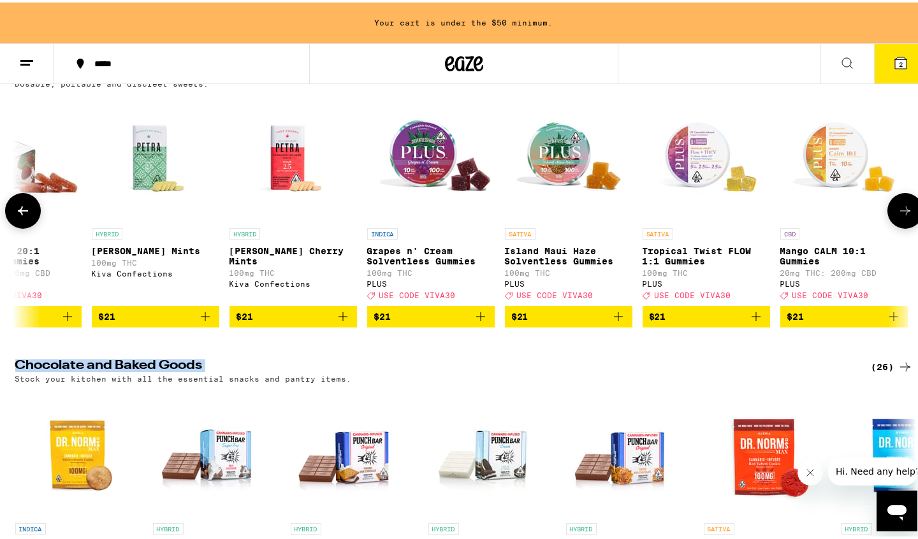
click at [16, 216] on icon at bounding box center [22, 208] width 15 height 15
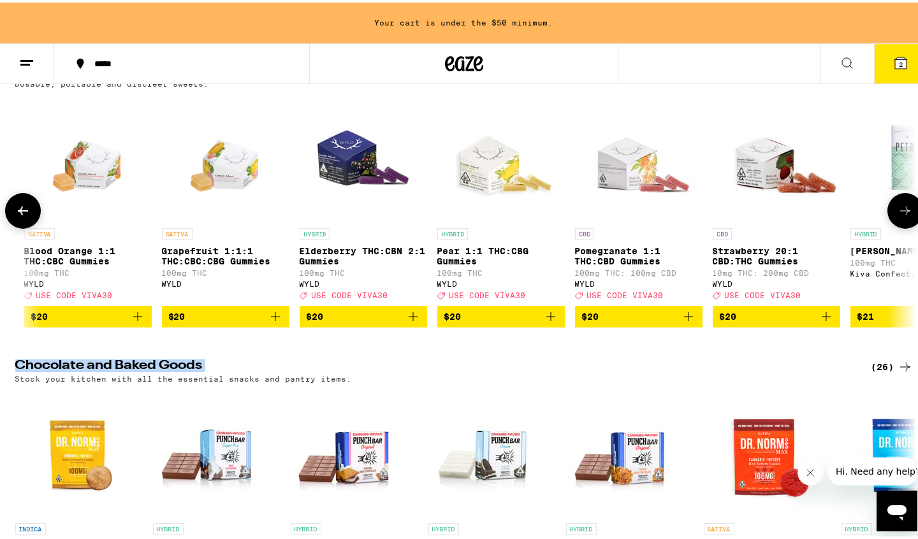
click at [16, 216] on icon at bounding box center [22, 208] width 15 height 15
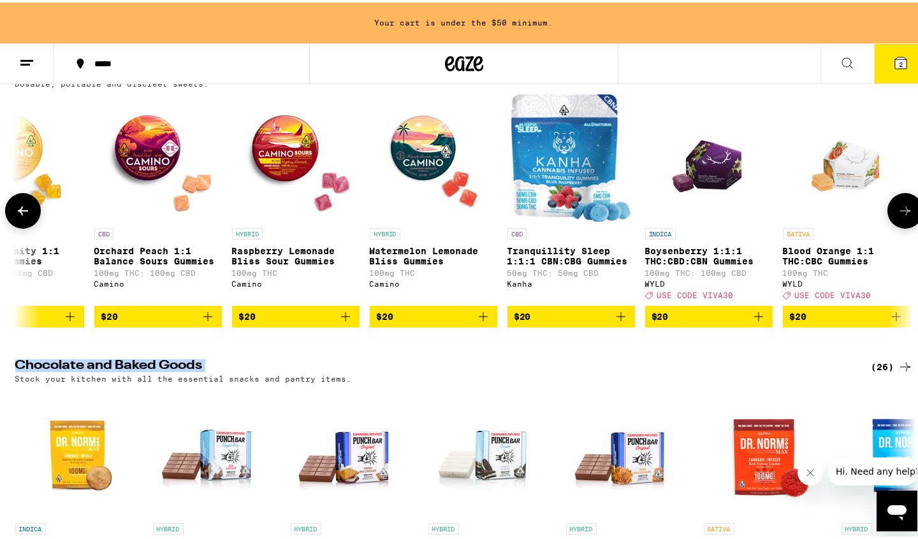
click at [16, 216] on icon at bounding box center [22, 208] width 15 height 15
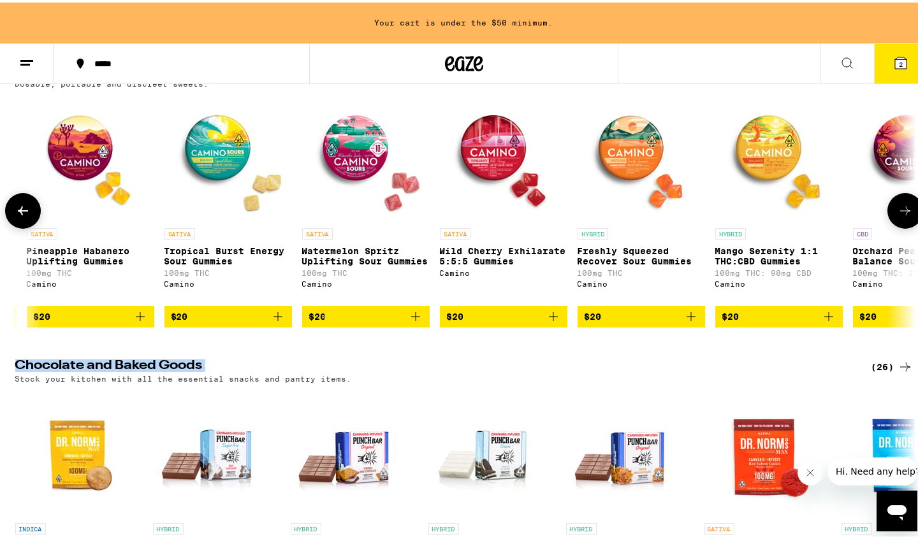
click at [16, 216] on icon at bounding box center [22, 208] width 15 height 15
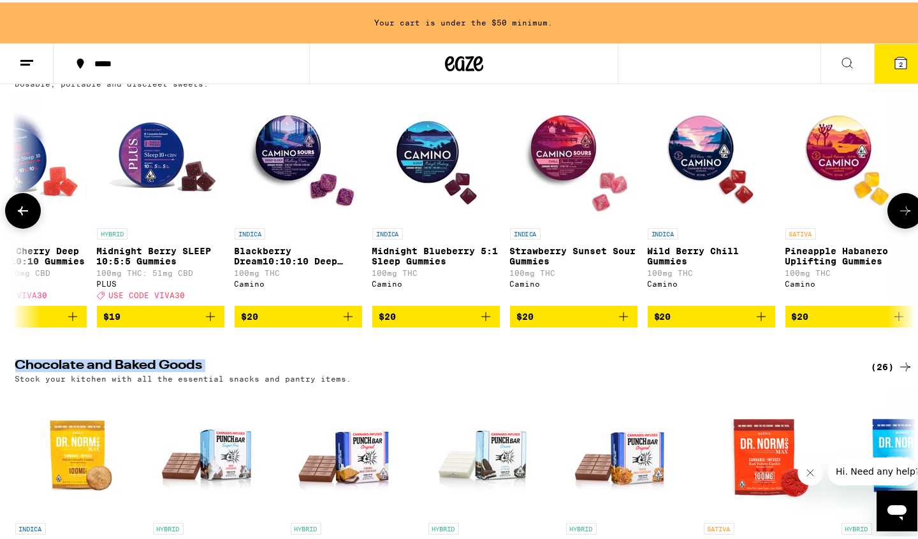
click at [16, 216] on icon at bounding box center [22, 208] width 15 height 15
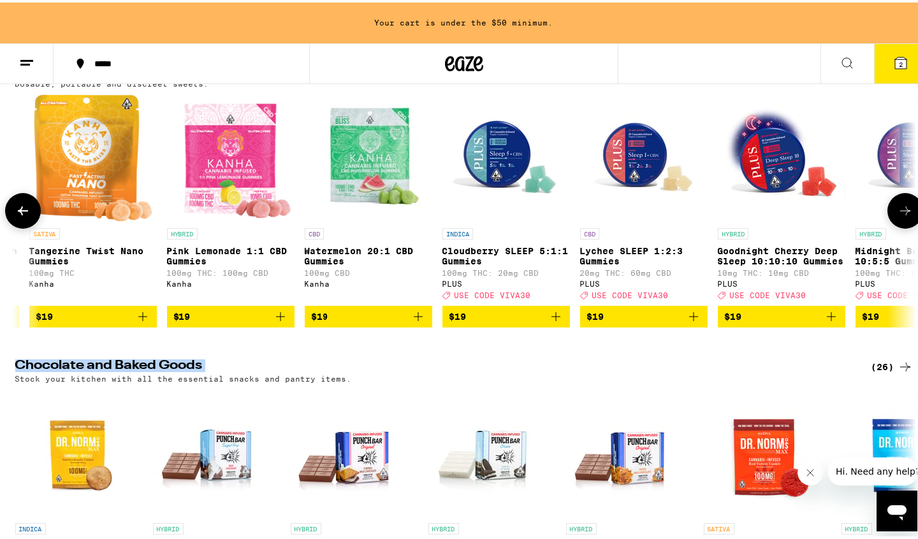
click at [16, 216] on icon at bounding box center [22, 208] width 15 height 15
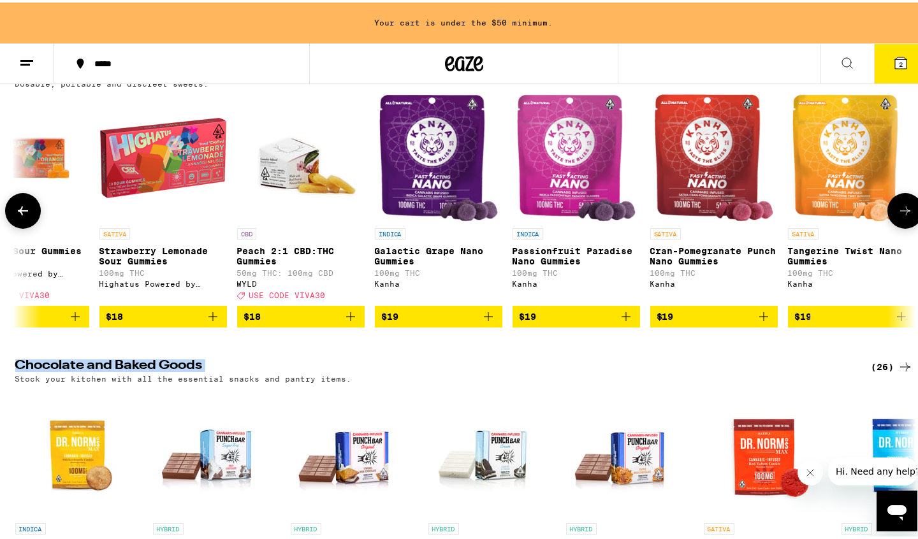
click at [16, 216] on icon at bounding box center [22, 208] width 15 height 15
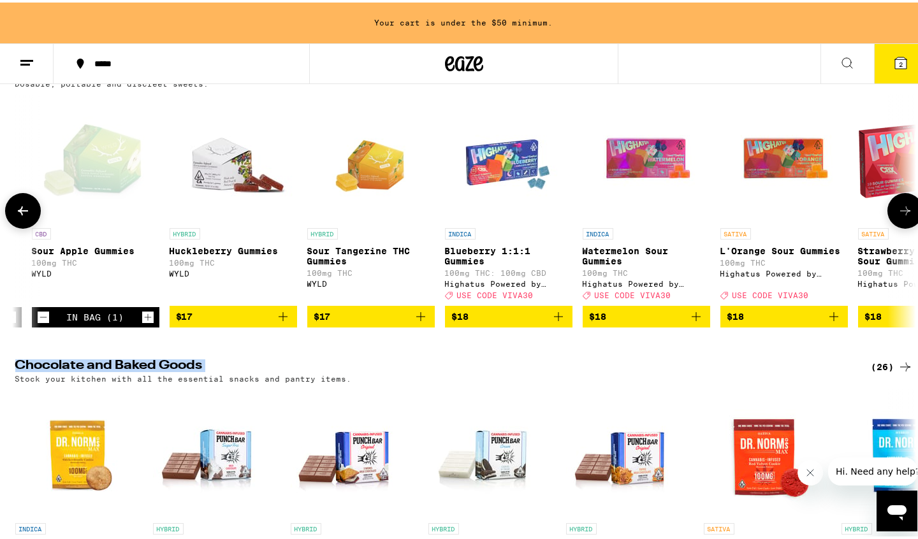
click at [16, 216] on icon at bounding box center [22, 208] width 15 height 15
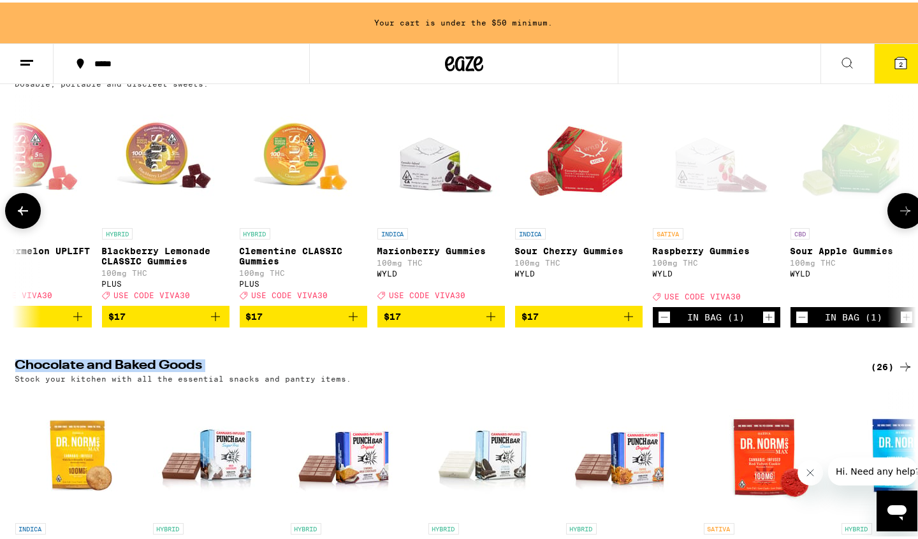
click at [16, 216] on icon at bounding box center [22, 208] width 15 height 15
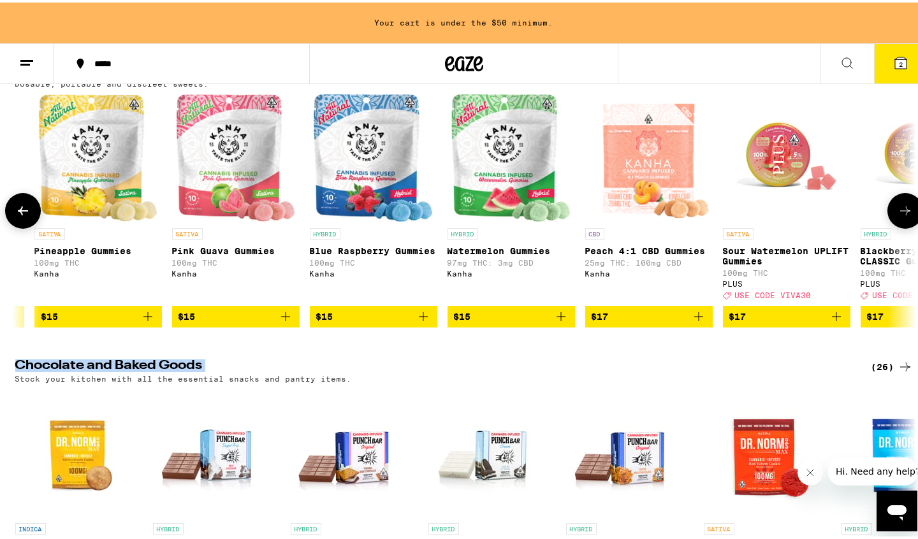
click at [16, 216] on icon at bounding box center [22, 208] width 15 height 15
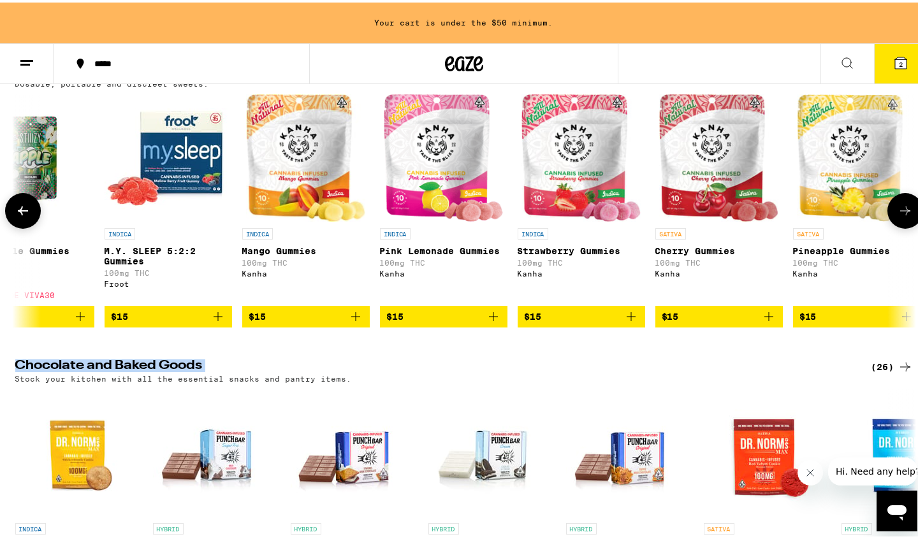
click at [16, 216] on icon at bounding box center [22, 208] width 15 height 15
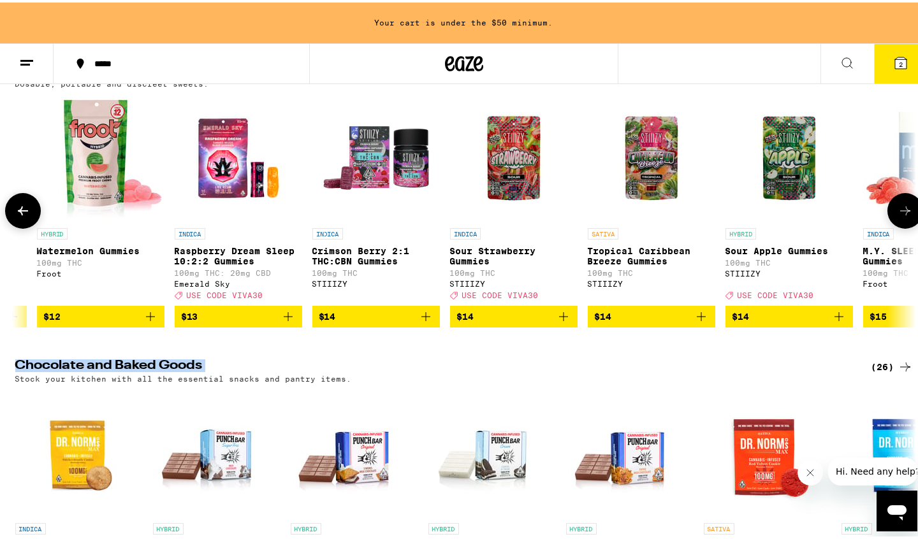
click at [16, 216] on icon at bounding box center [22, 208] width 15 height 15
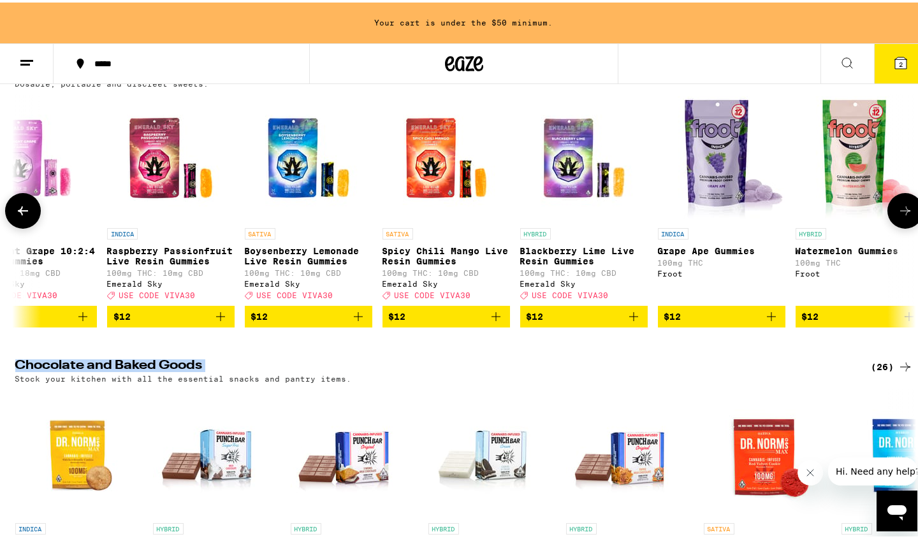
click at [16, 216] on icon at bounding box center [22, 208] width 15 height 15
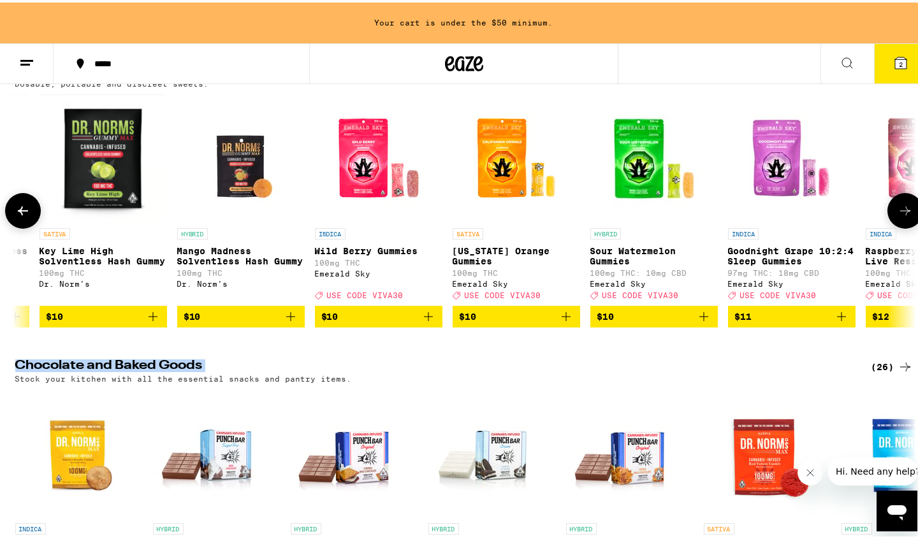
click at [16, 216] on icon at bounding box center [22, 208] width 15 height 15
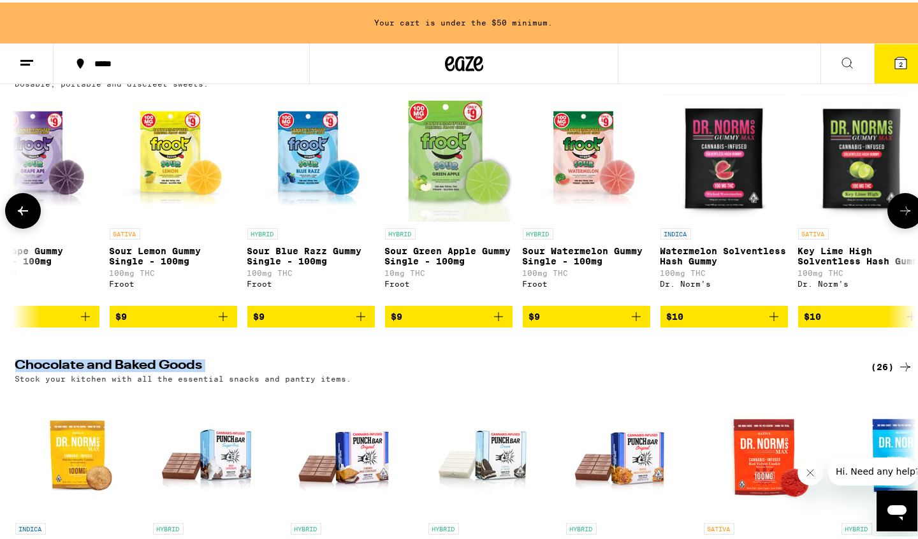
click at [16, 216] on icon at bounding box center [22, 208] width 15 height 15
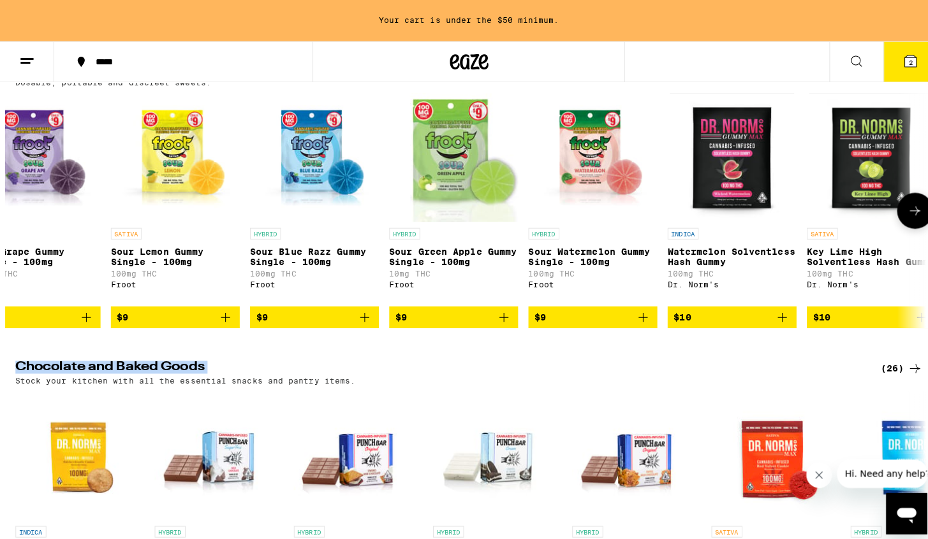
scroll to position [0, 0]
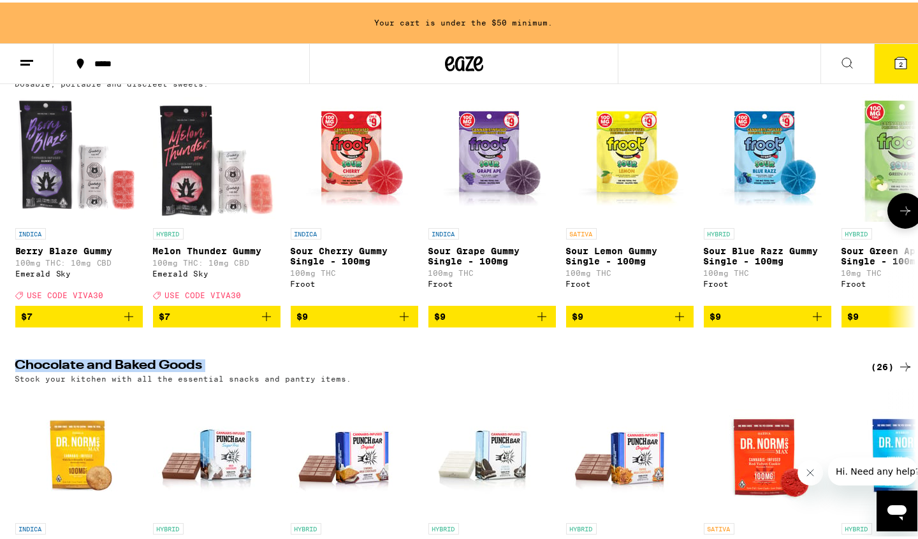
drag, startPoint x: 16, startPoint y: 340, endPoint x: 3, endPoint y: 339, distance: 13.5
click at [5, 226] on div at bounding box center [23, 209] width 36 height 36
click at [895, 55] on icon at bounding box center [900, 60] width 11 height 11
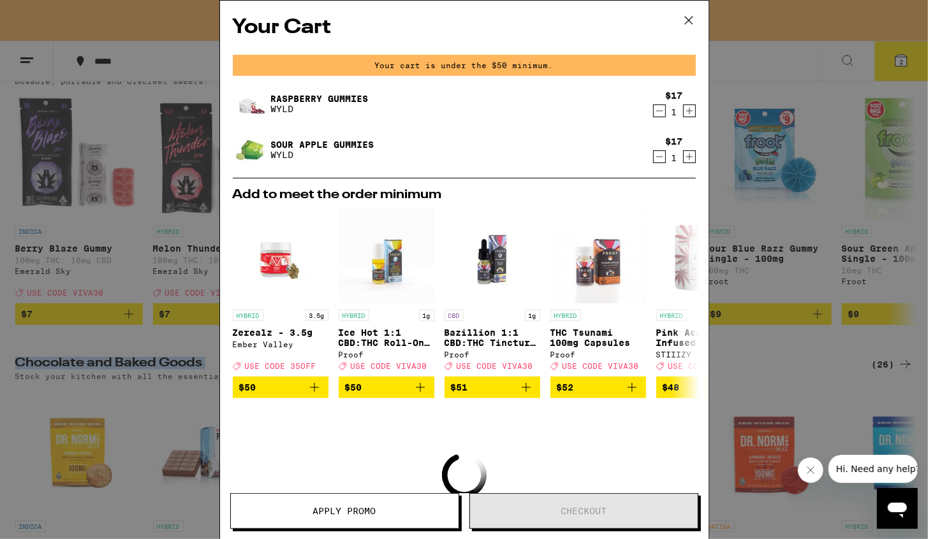
scroll to position [3630, 0]
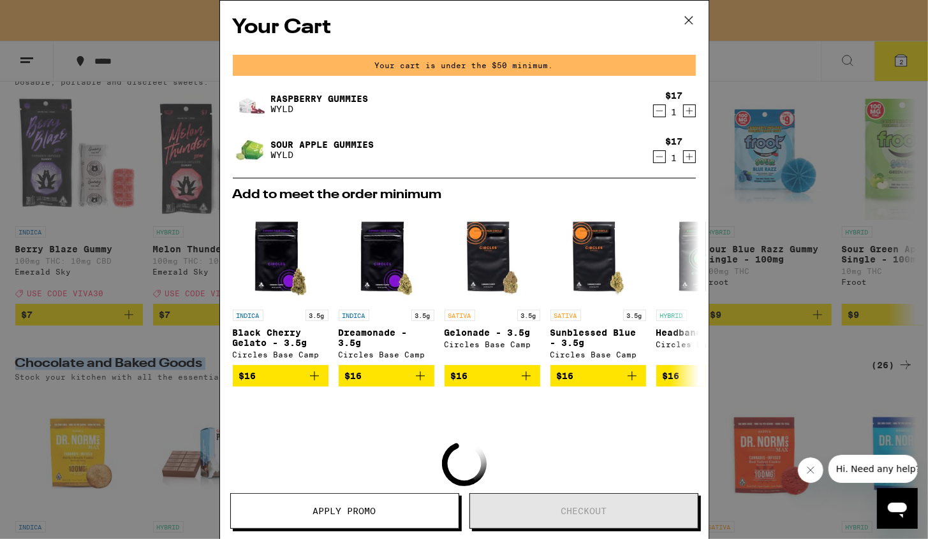
click at [692, 22] on icon at bounding box center [688, 20] width 19 height 19
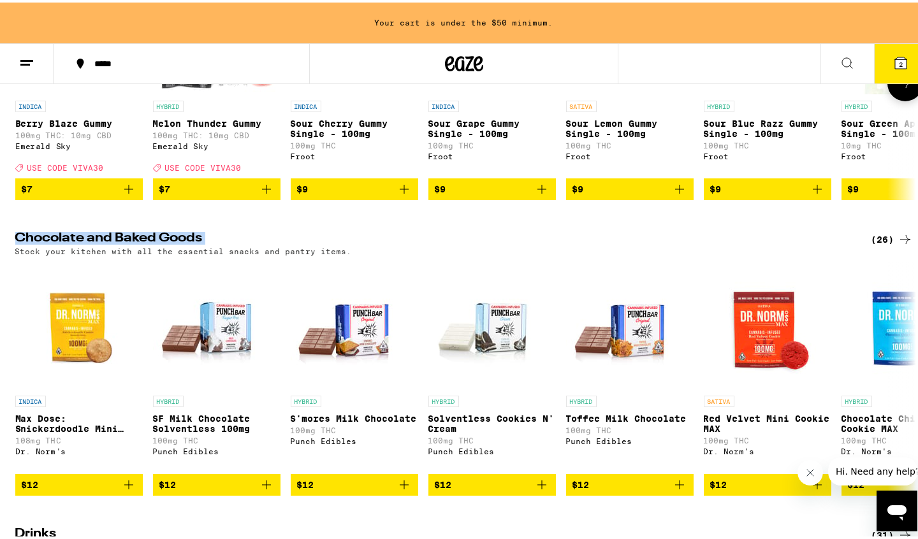
scroll to position [3825, 0]
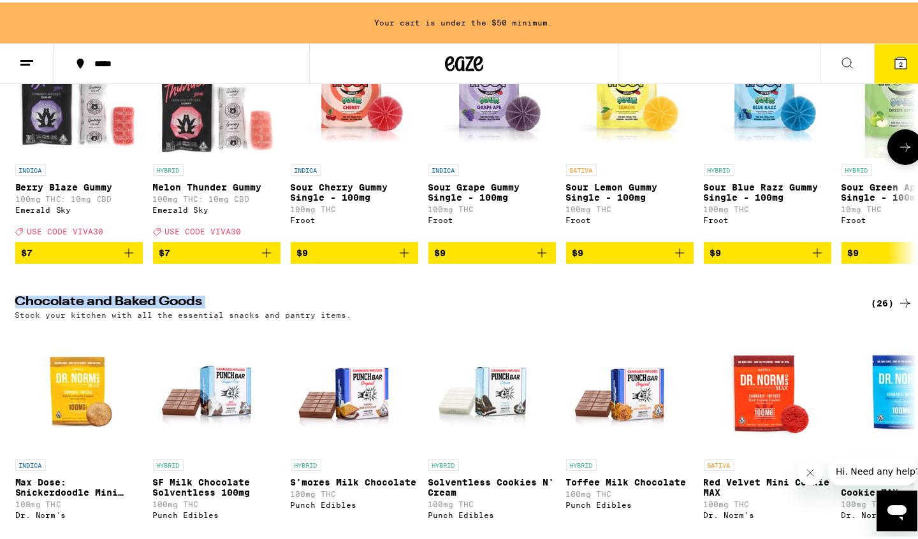
click at [898, 152] on icon at bounding box center [905, 144] width 15 height 15
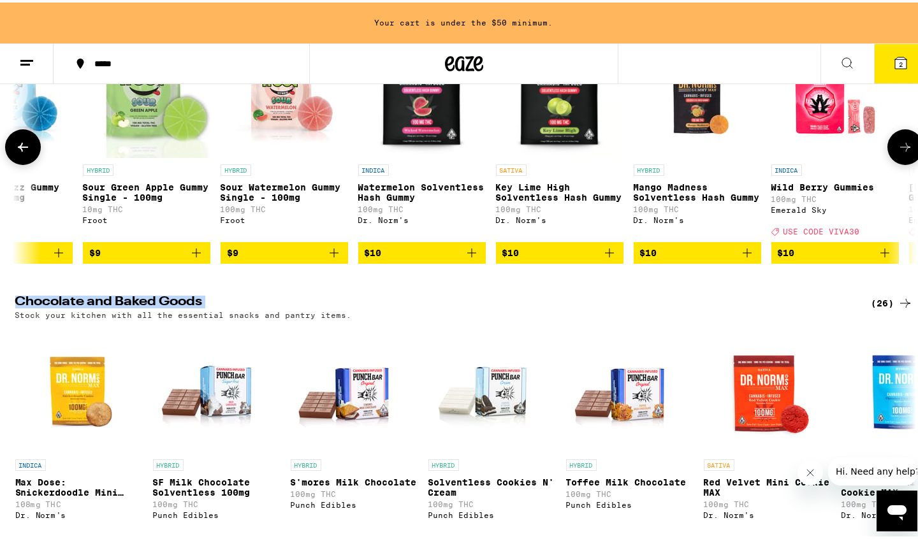
click at [901, 152] on icon at bounding box center [905, 144] width 15 height 15
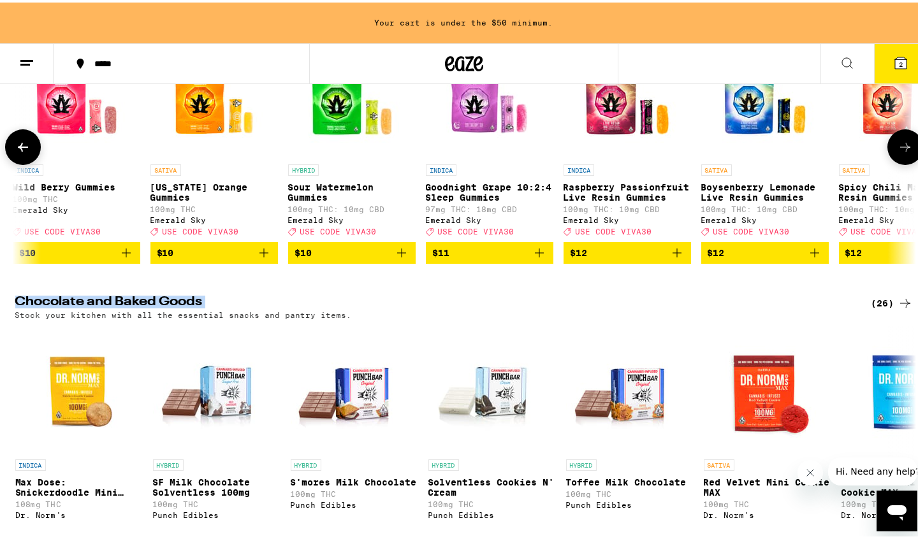
click at [901, 152] on icon at bounding box center [905, 144] width 15 height 15
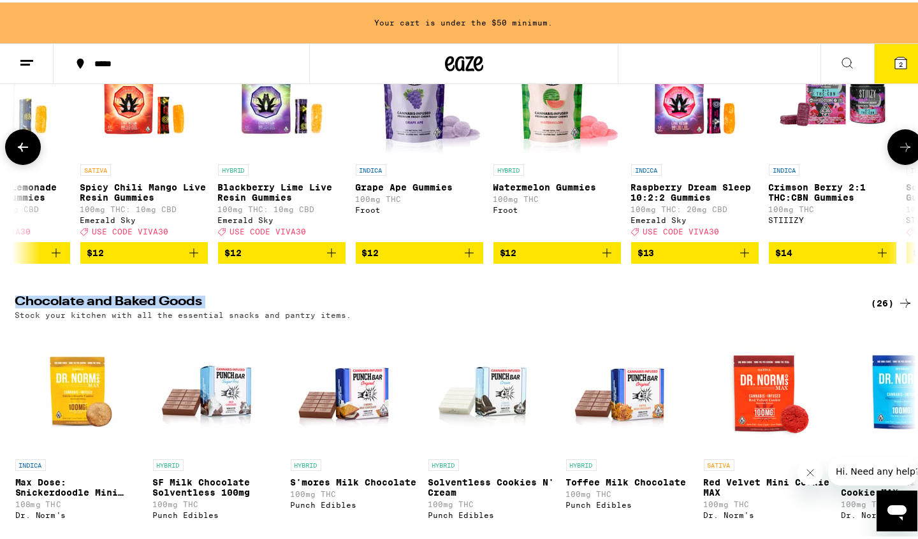
click at [901, 152] on icon at bounding box center [905, 144] width 15 height 15
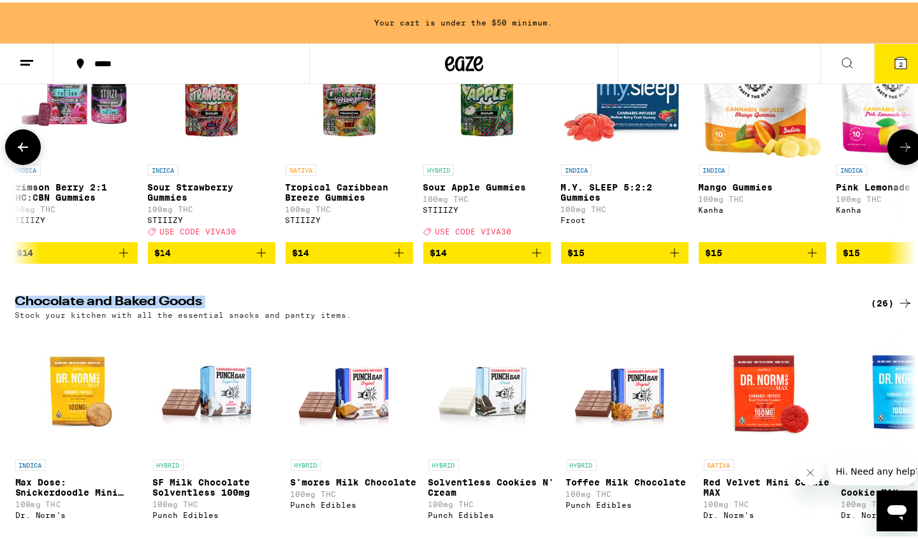
click at [901, 152] on icon at bounding box center [905, 144] width 15 height 15
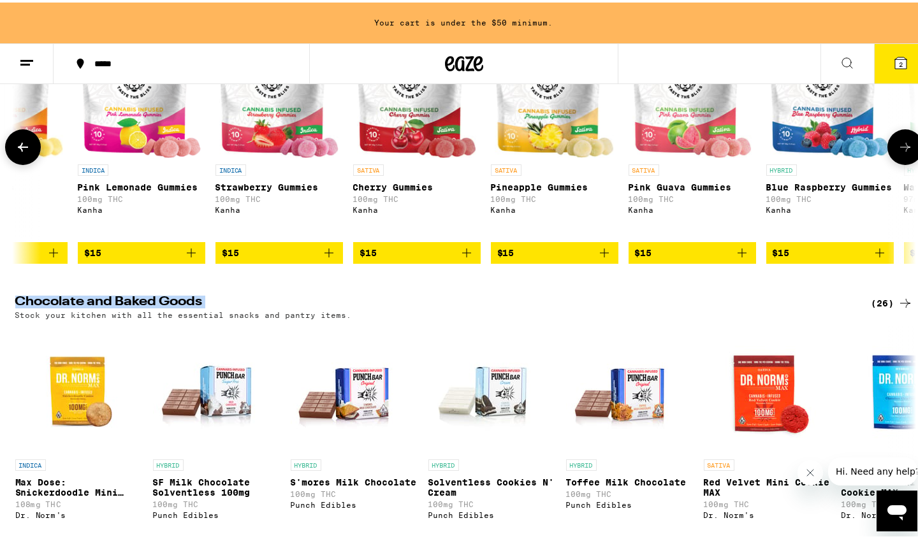
click at [901, 152] on icon at bounding box center [905, 144] width 15 height 15
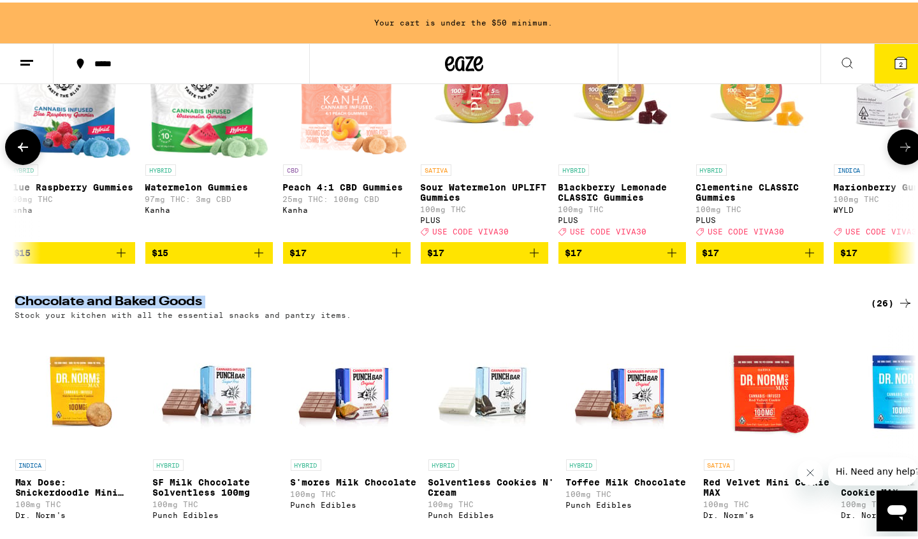
click at [901, 152] on icon at bounding box center [905, 144] width 15 height 15
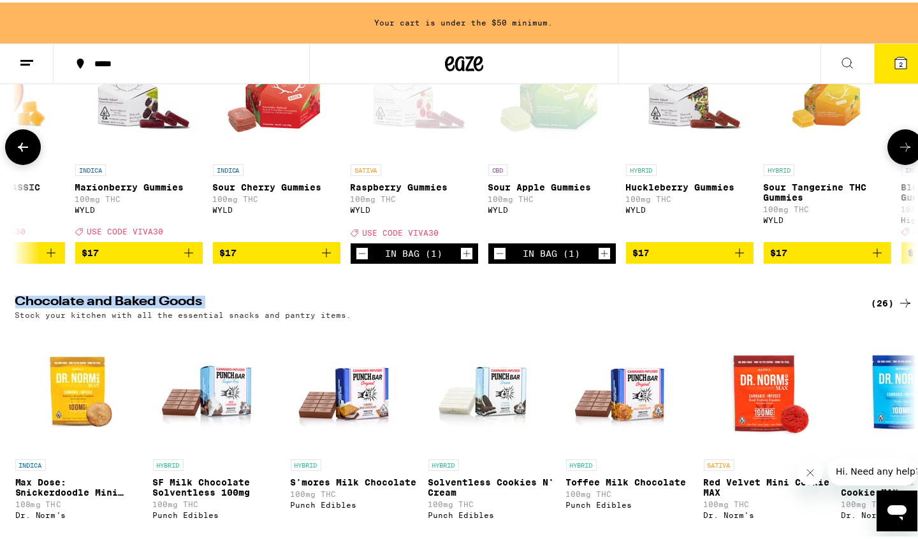
click at [901, 152] on icon at bounding box center [905, 144] width 15 height 15
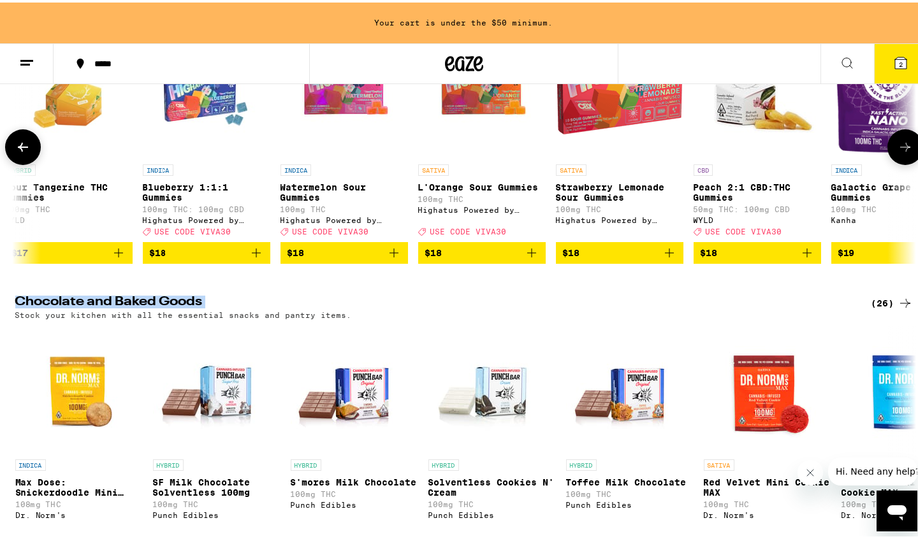
click at [752, 156] on img "Open page for Peach 2:1 CBD:THC Gummies from WYLD" at bounding box center [757, 91] width 127 height 127
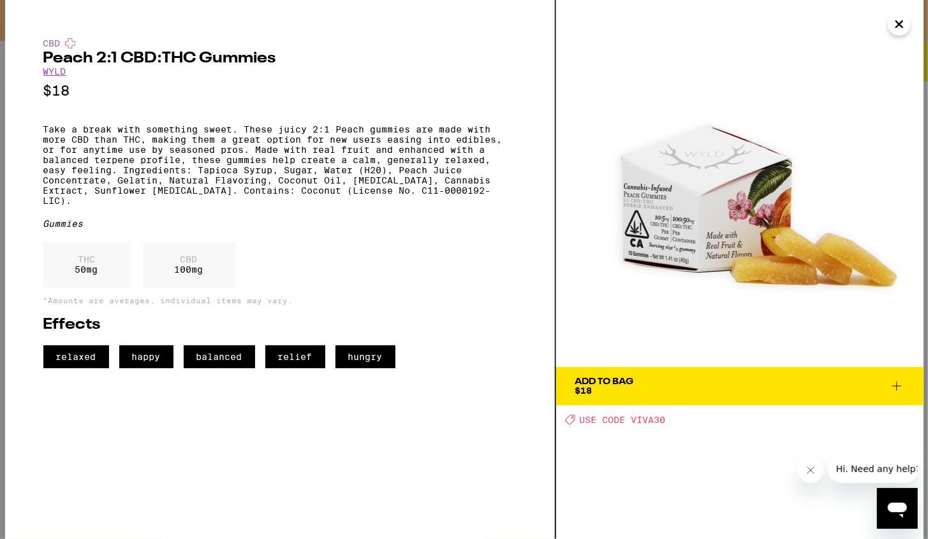
click at [904, 20] on icon "Close" at bounding box center [898, 24] width 15 height 19
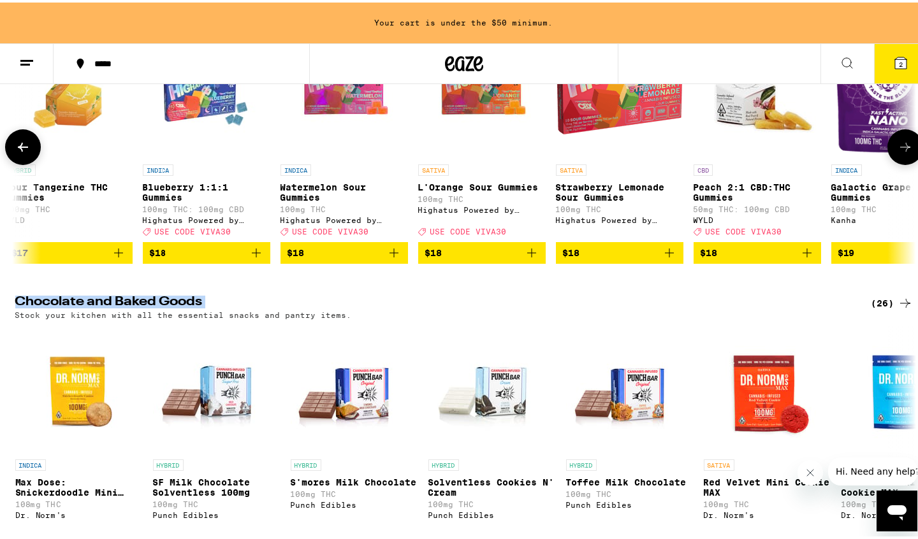
click at [907, 152] on icon at bounding box center [905, 144] width 15 height 15
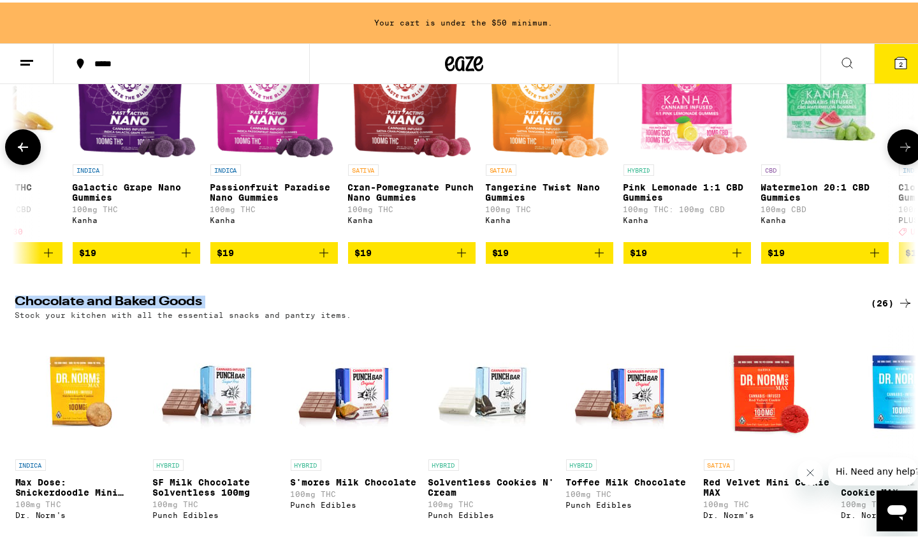
click at [18, 149] on icon at bounding box center [23, 144] width 10 height 9
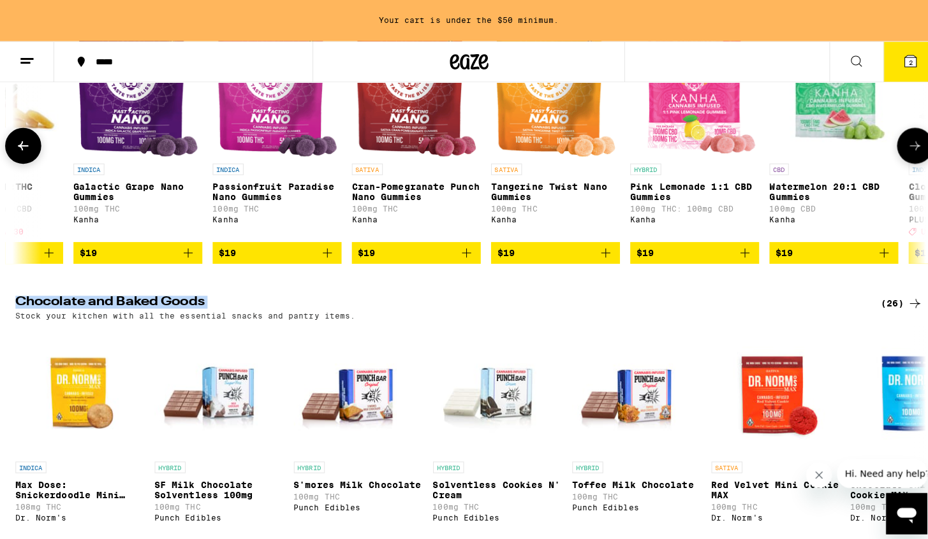
scroll to position [0, 6069]
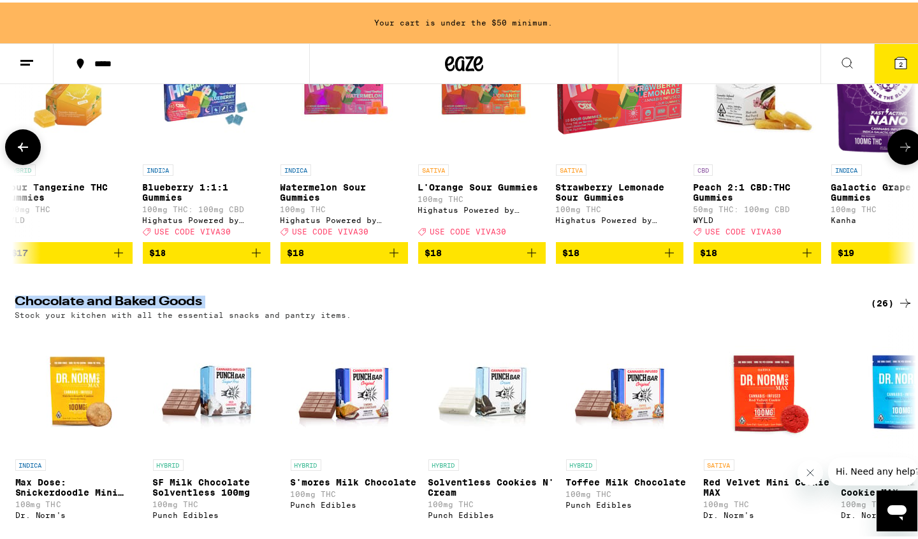
click at [467, 156] on img "Open page for L'Orange Sour Gummies from Highatus Powered by Cannabiotix" at bounding box center [481, 91] width 127 height 127
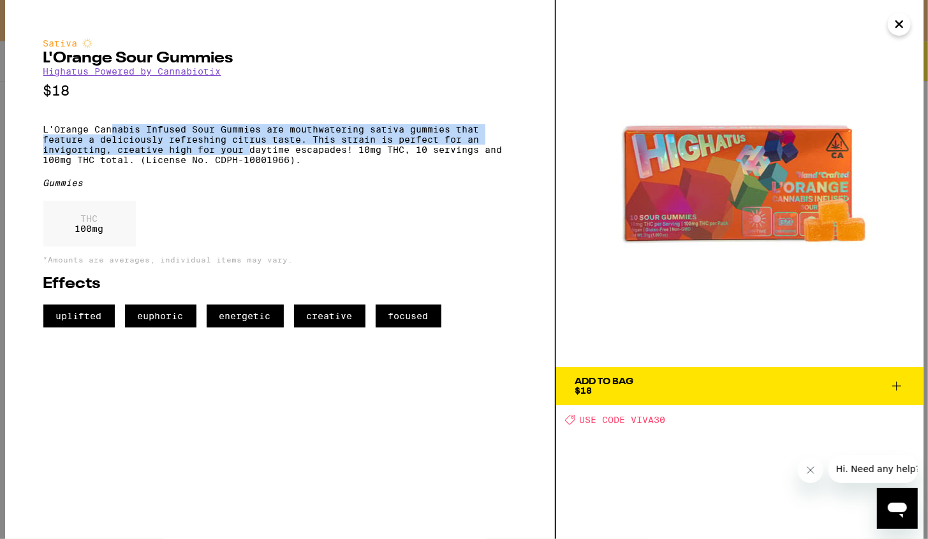
drag, startPoint x: 110, startPoint y: 136, endPoint x: 249, endPoint y: 161, distance: 141.2
click at [249, 161] on p "L'Orange Cannabis Infused Sour Gummies are mouthwatering sativa gummies that fe…" at bounding box center [279, 144] width 473 height 41
click at [238, 163] on p "L'Orange Cannabis Infused Sour Gummies are mouthwatering sativa gummies that fe…" at bounding box center [279, 144] width 473 height 41
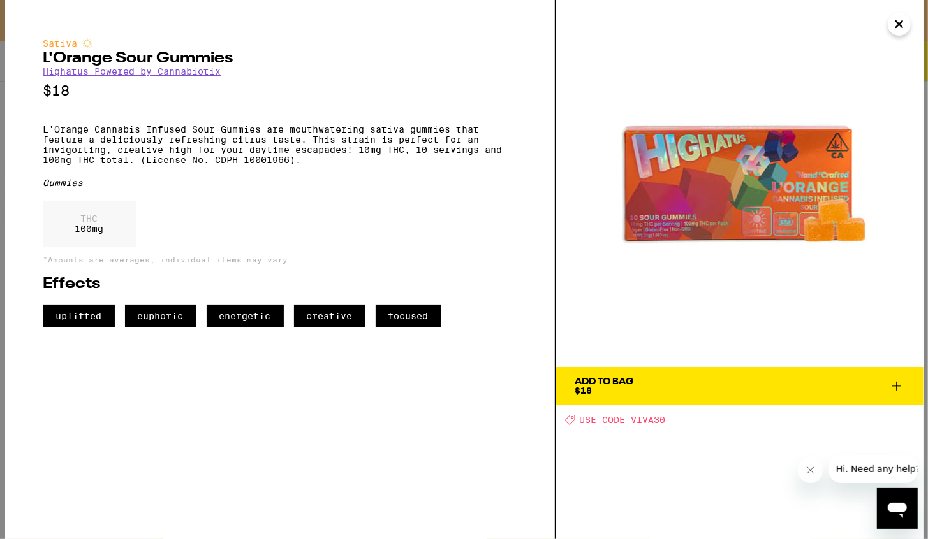
click at [903, 25] on icon "Close" at bounding box center [898, 24] width 15 height 19
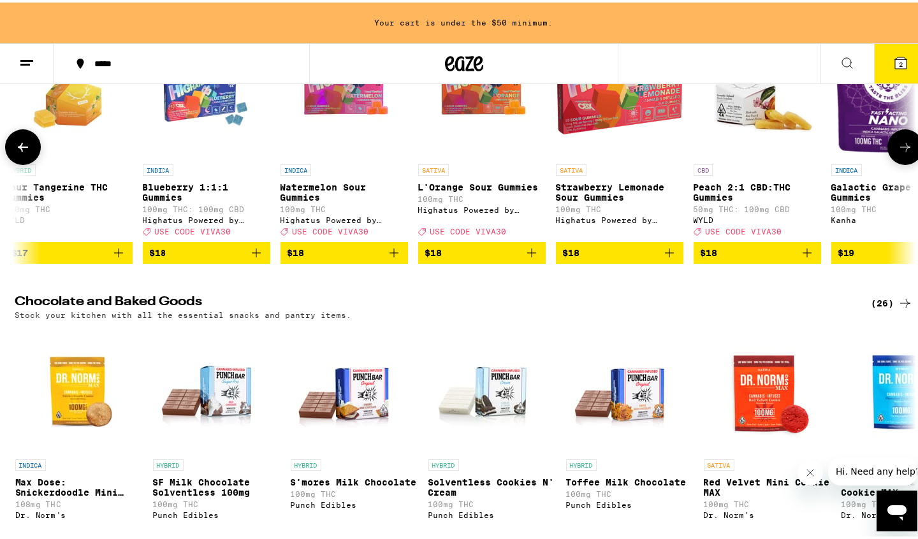
click at [527, 258] on icon "Add to bag" at bounding box center [531, 250] width 15 height 15
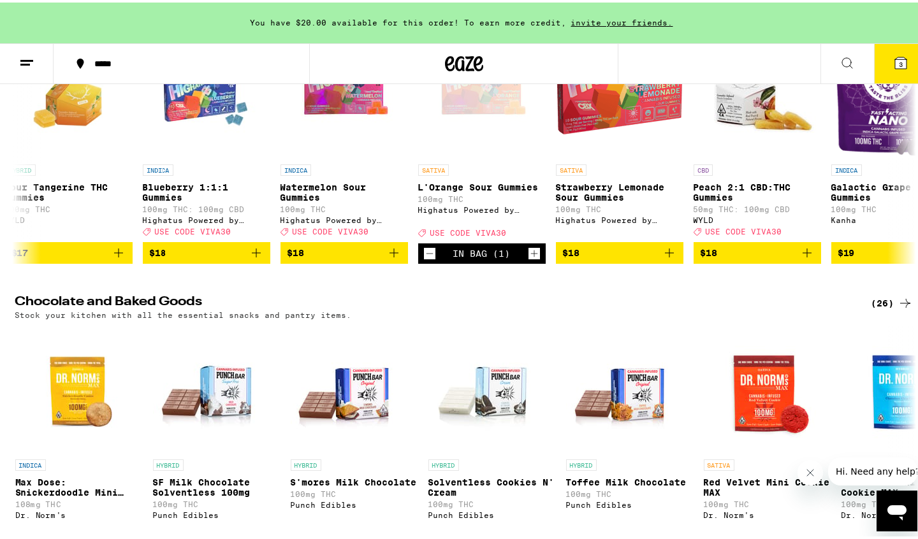
drag, startPoint x: 894, startPoint y: 58, endPoint x: 889, endPoint y: 63, distance: 6.8
click at [889, 64] on button "3" at bounding box center [901, 61] width 54 height 40
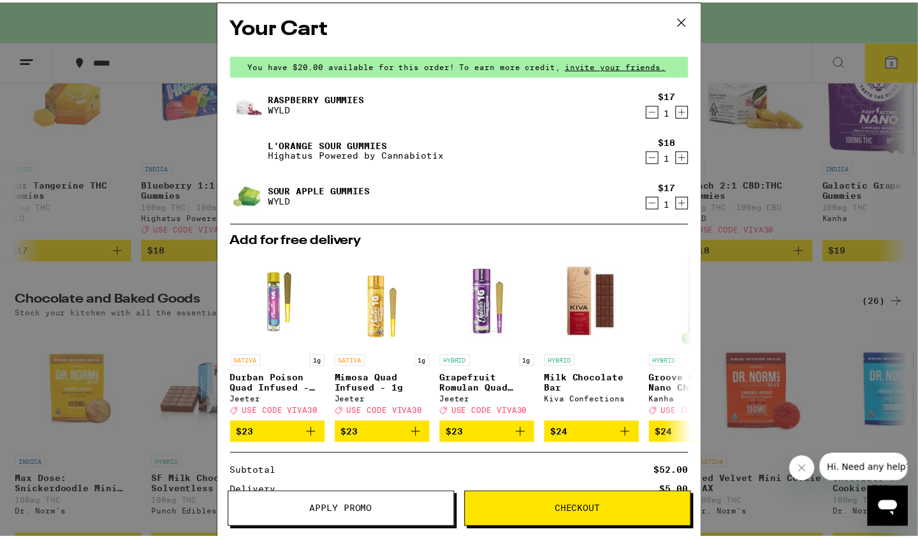
scroll to position [158, 0]
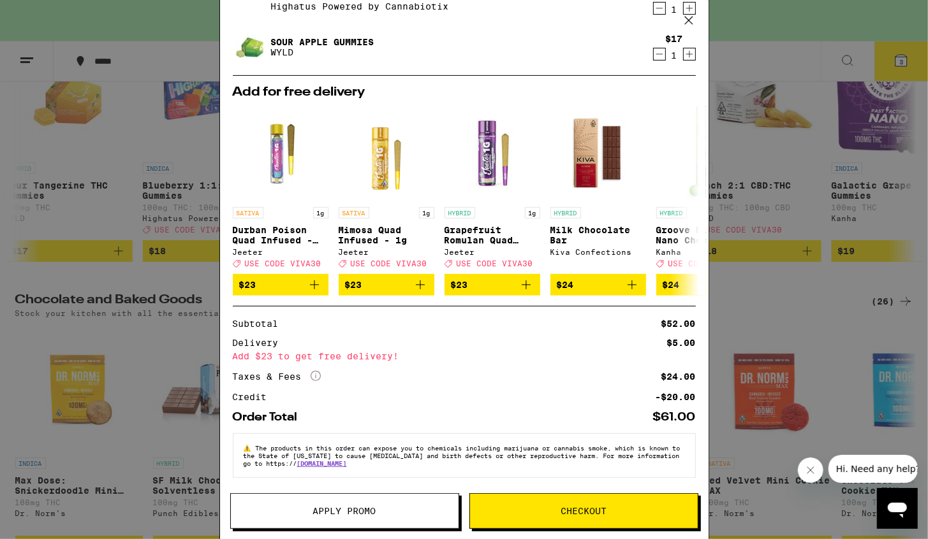
click at [340, 516] on span "Apply Promo" at bounding box center [344, 511] width 63 height 9
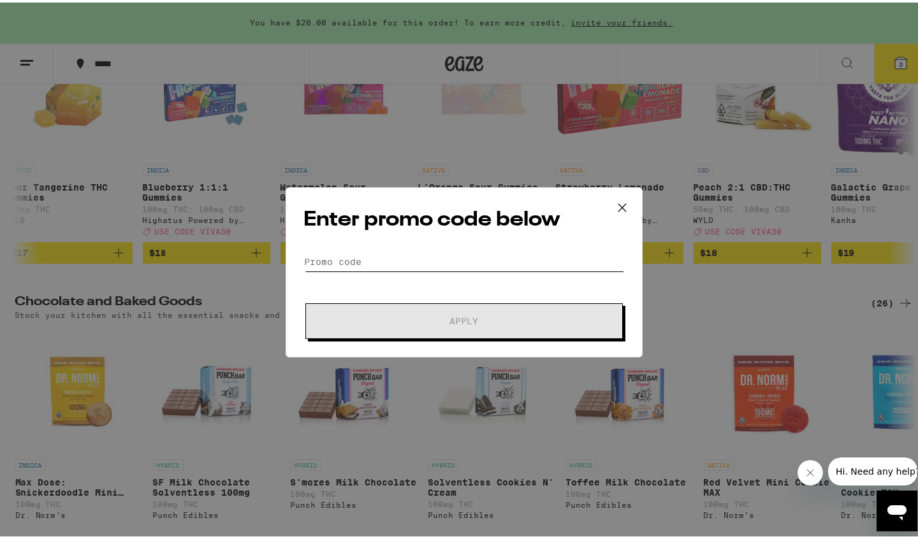
click at [372, 261] on input "Promo Code" at bounding box center [464, 259] width 320 height 19
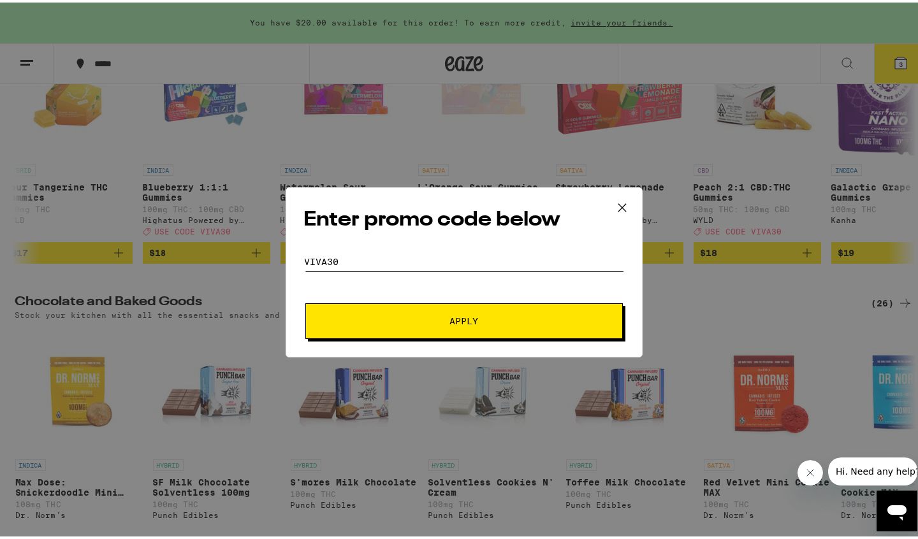
type input "viva30"
click at [441, 321] on span "Apply" at bounding box center [463, 318] width 229 height 9
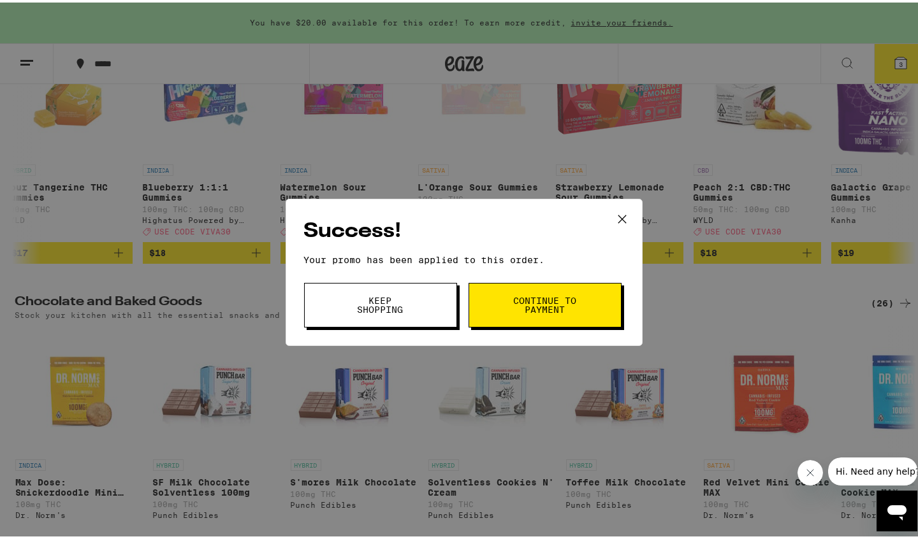
click at [550, 308] on span "Continue to payment" at bounding box center [545, 303] width 65 height 18
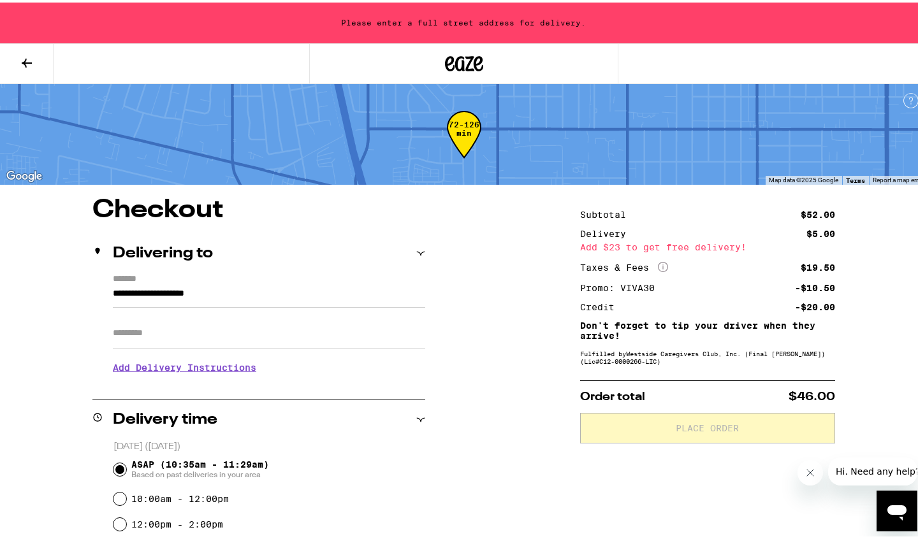
scroll to position [64, 0]
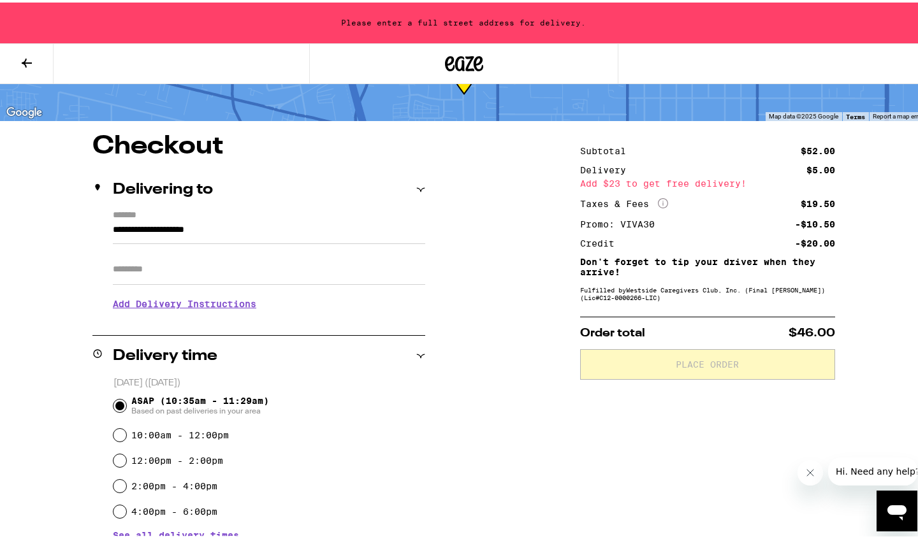
drag, startPoint x: 250, startPoint y: 229, endPoint x: 64, endPoint y: 231, distance: 185.5
click at [64, 231] on div "**********" at bounding box center [464, 505] width 918 height 748
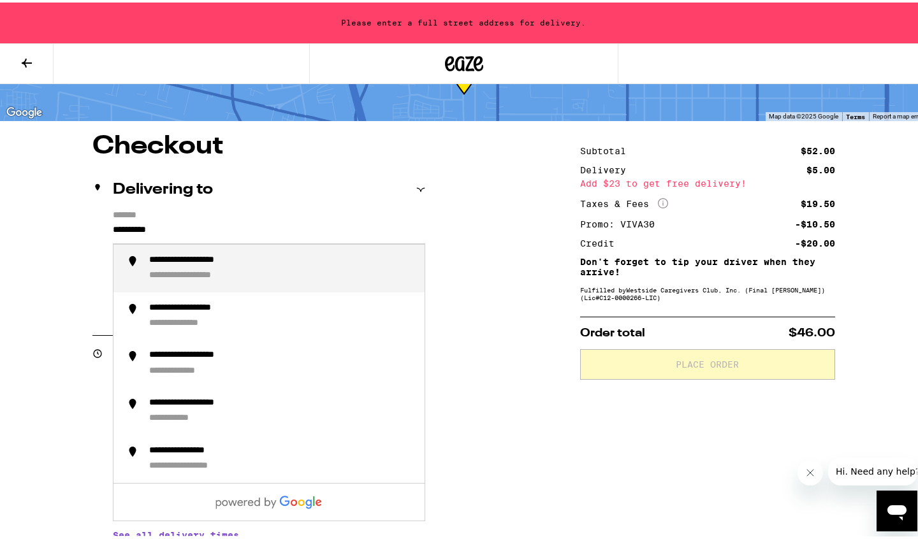
click at [190, 251] on li "**********" at bounding box center [268, 266] width 311 height 48
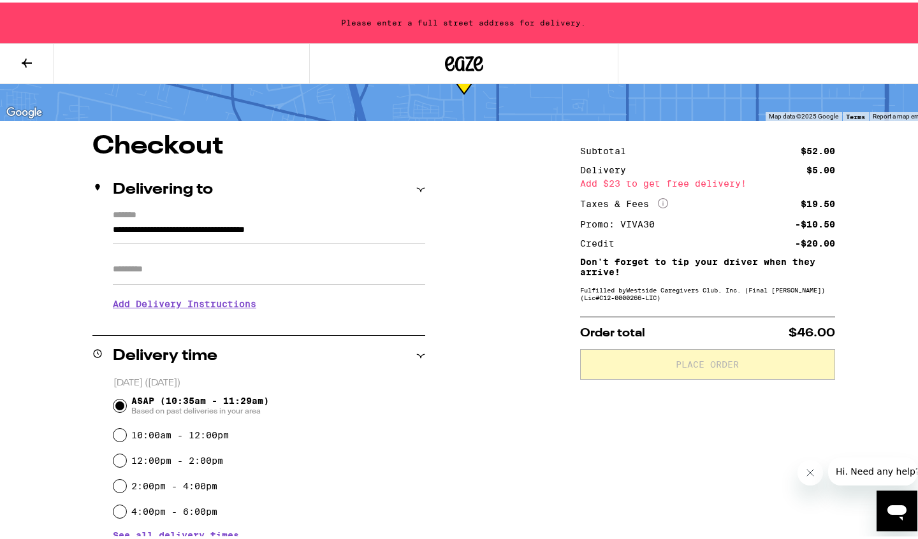
type input "**********"
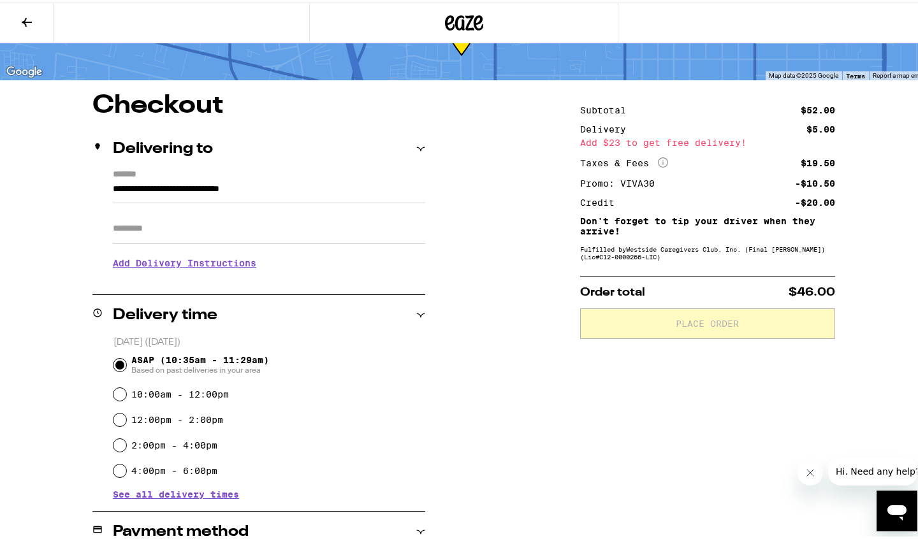
scroll to position [23, 0]
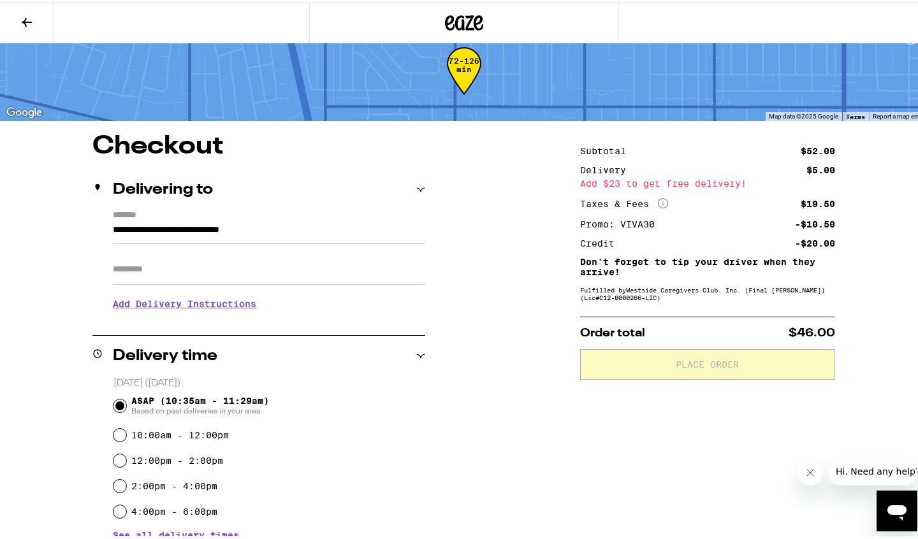
click at [145, 273] on input "Apt/Suite" at bounding box center [269, 267] width 312 height 31
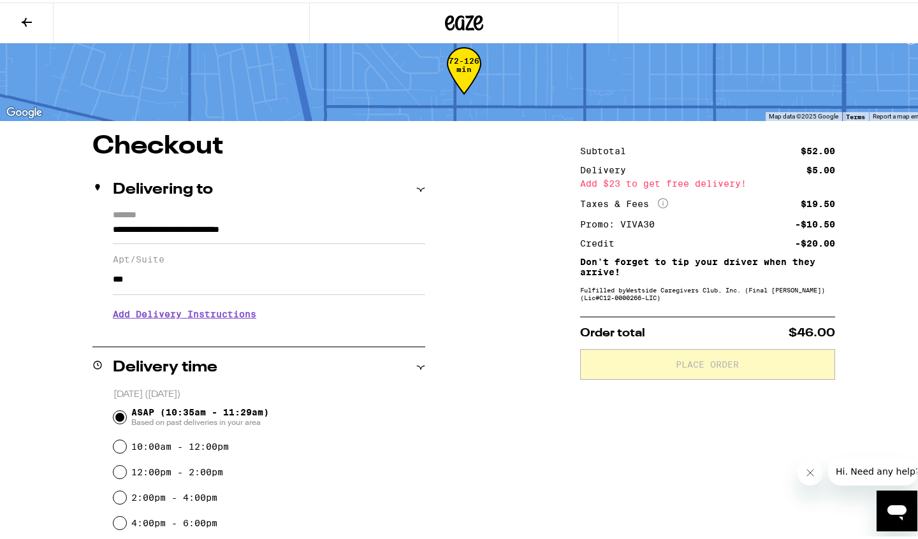
type input "***"
drag, startPoint x: 42, startPoint y: 268, endPoint x: 78, endPoint y: 201, distance: 76.4
click at [54, 247] on div "**********" at bounding box center [464, 511] width 918 height 760
drag, startPoint x: 29, startPoint y: 195, endPoint x: 36, endPoint y: 198, distance: 6.9
click at [29, 195] on div "**********" at bounding box center [464, 511] width 918 height 760
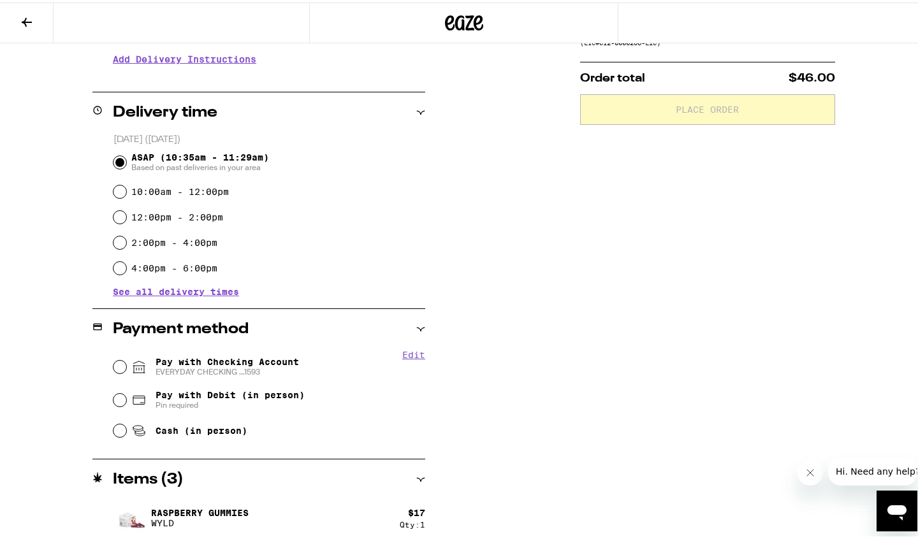
scroll to position [374, 0]
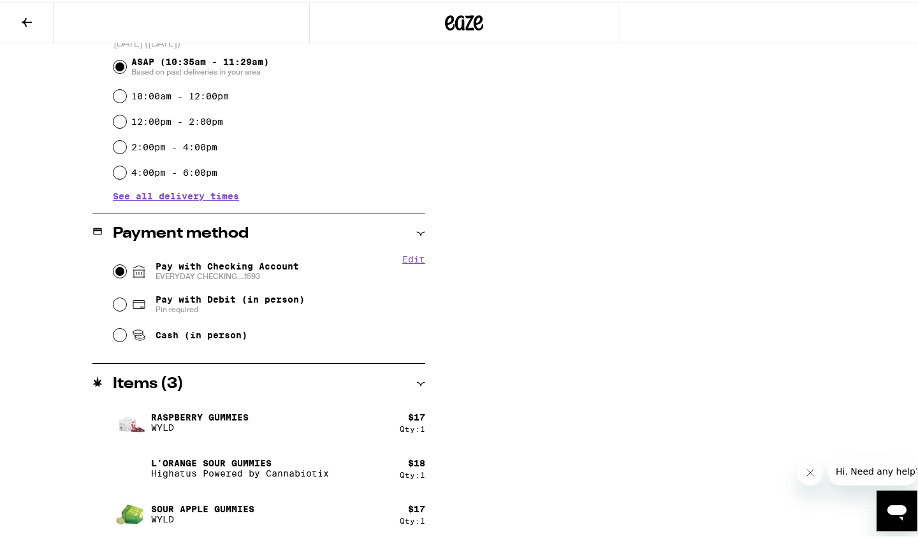
click at [113, 269] on input "Pay with Checking Account EVERYDAY CHECKING ...1593" at bounding box center [119, 269] width 13 height 13
radio input "true"
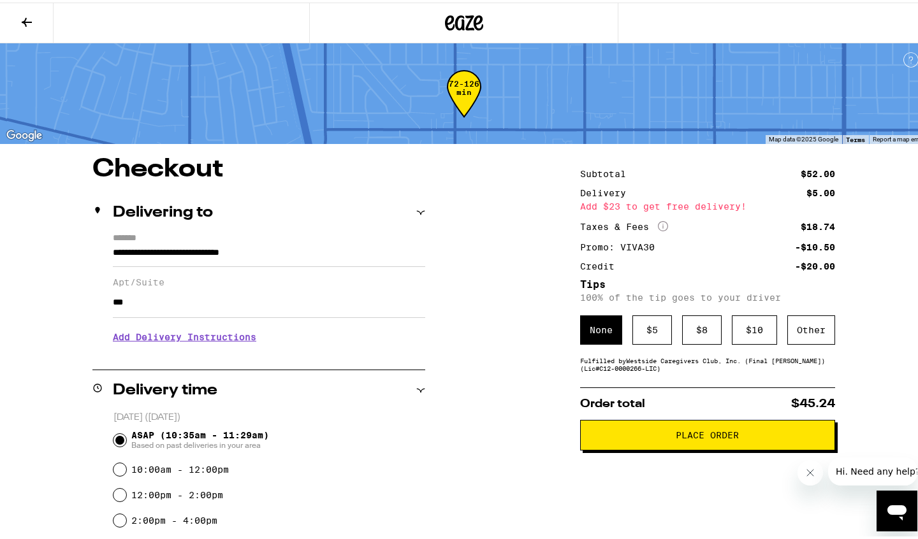
scroll to position [64, 0]
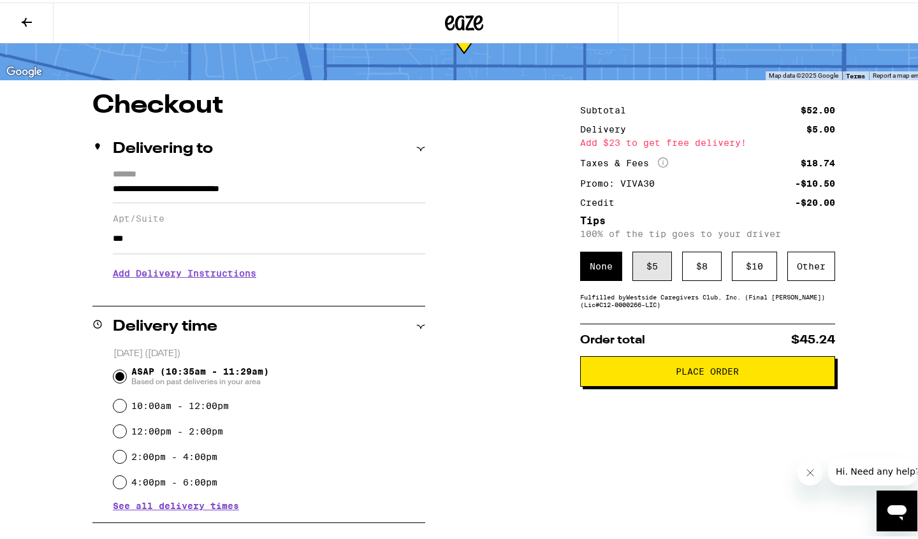
click at [653, 270] on div "$ 5" at bounding box center [652, 263] width 40 height 29
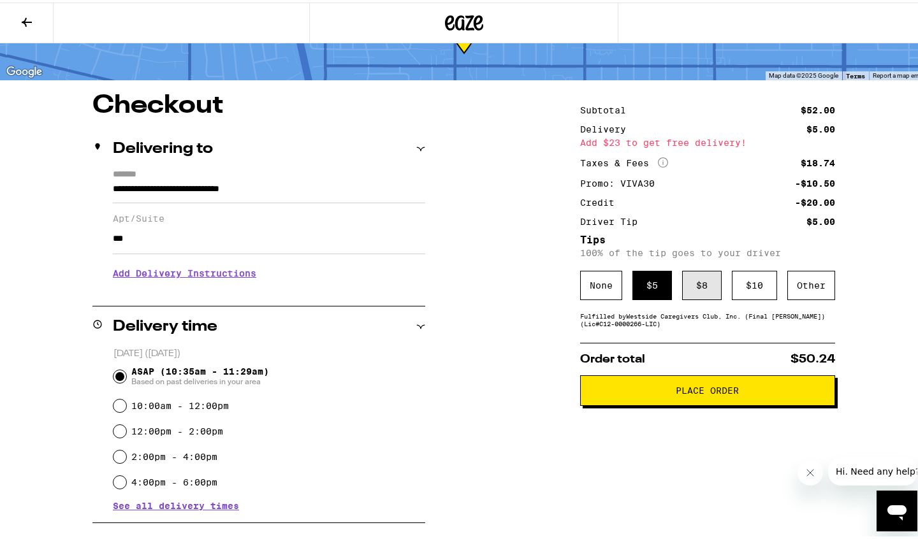
click at [698, 286] on div "$ 8" at bounding box center [702, 282] width 40 height 29
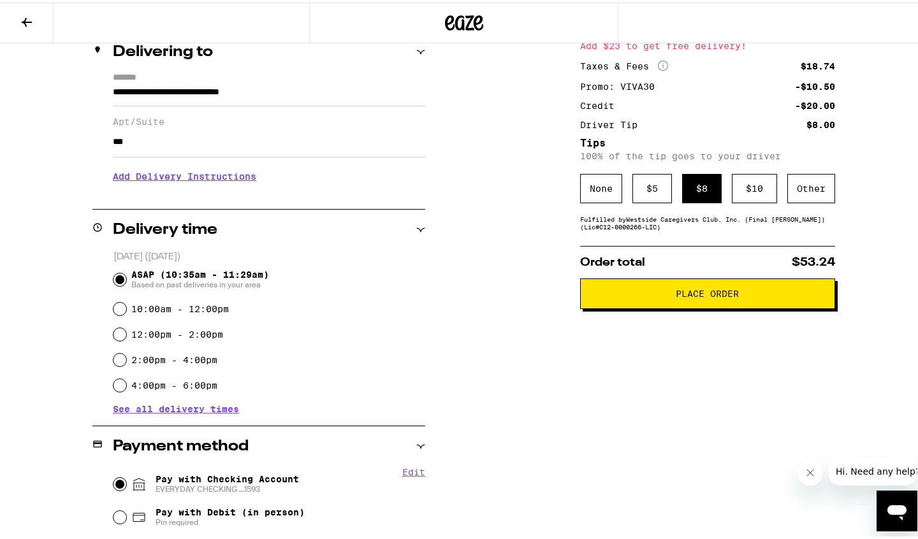
scroll to position [97, 0]
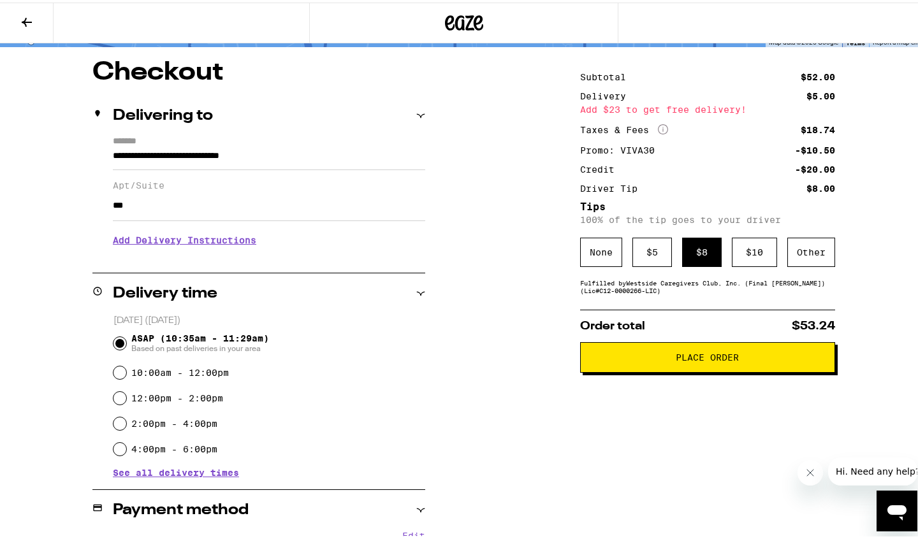
click at [722, 360] on span "Place Order" at bounding box center [707, 355] width 63 height 9
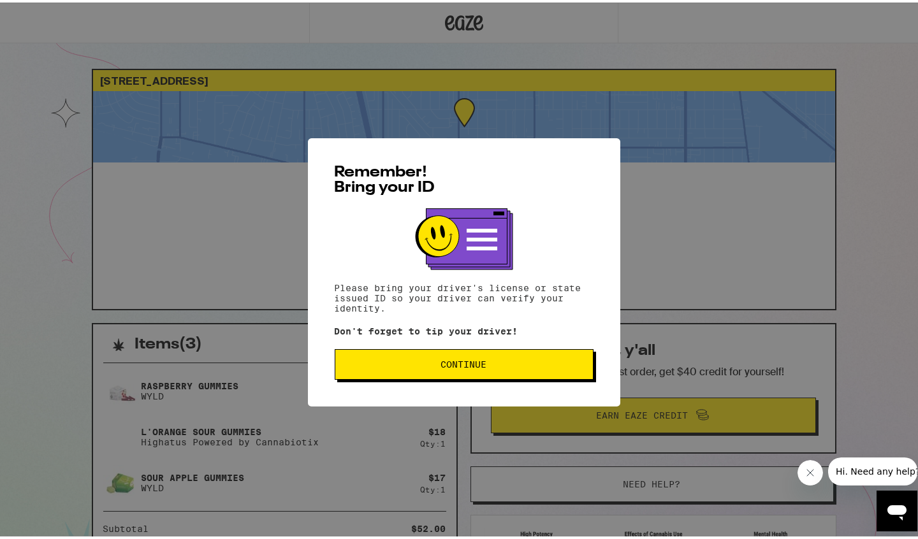
click at [426, 361] on span "Continue" at bounding box center [464, 362] width 237 height 9
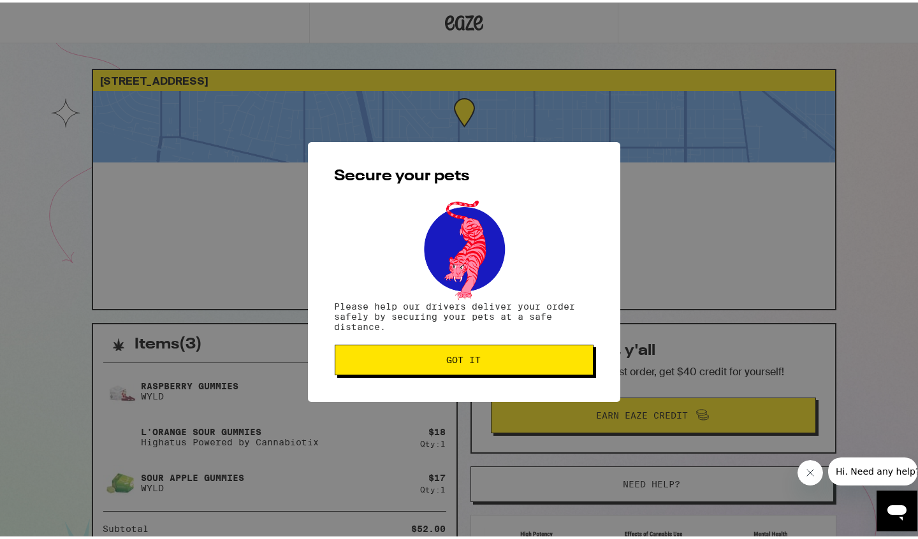
drag, startPoint x: 490, startPoint y: 374, endPoint x: 479, endPoint y: 369, distance: 11.7
click at [479, 369] on button "Got it" at bounding box center [464, 357] width 259 height 31
